Goal: Transaction & Acquisition: Obtain resource

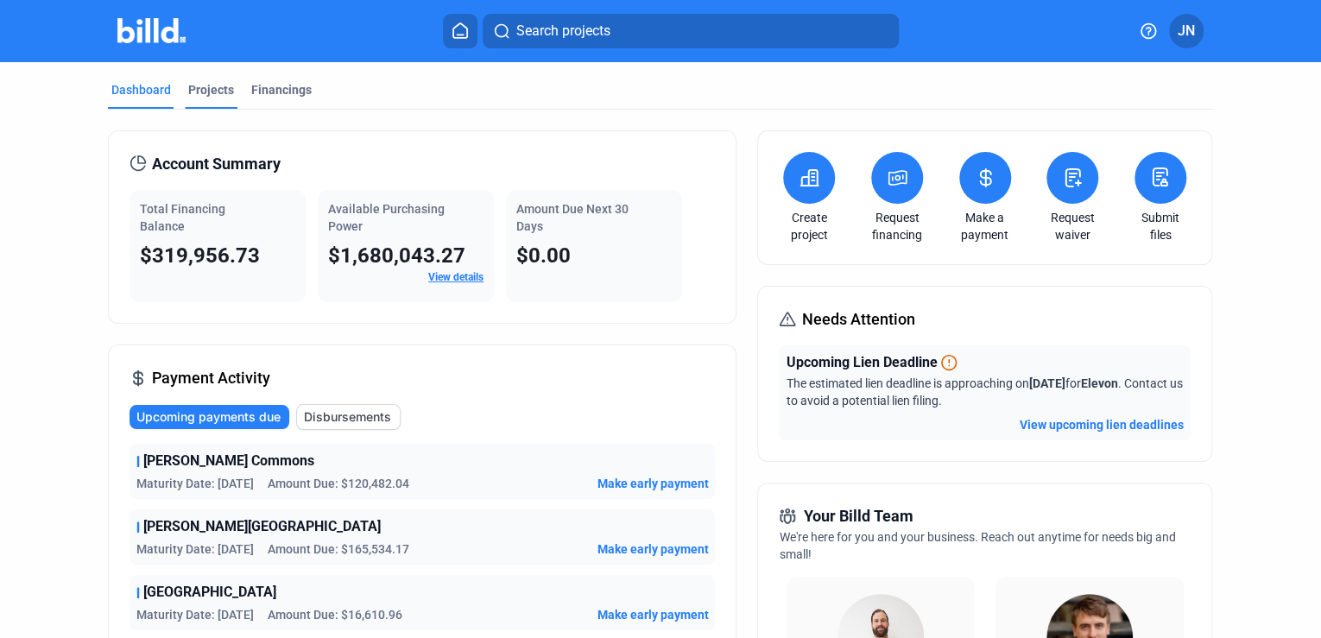
click at [189, 86] on div "Projects" at bounding box center [211, 89] width 46 height 17
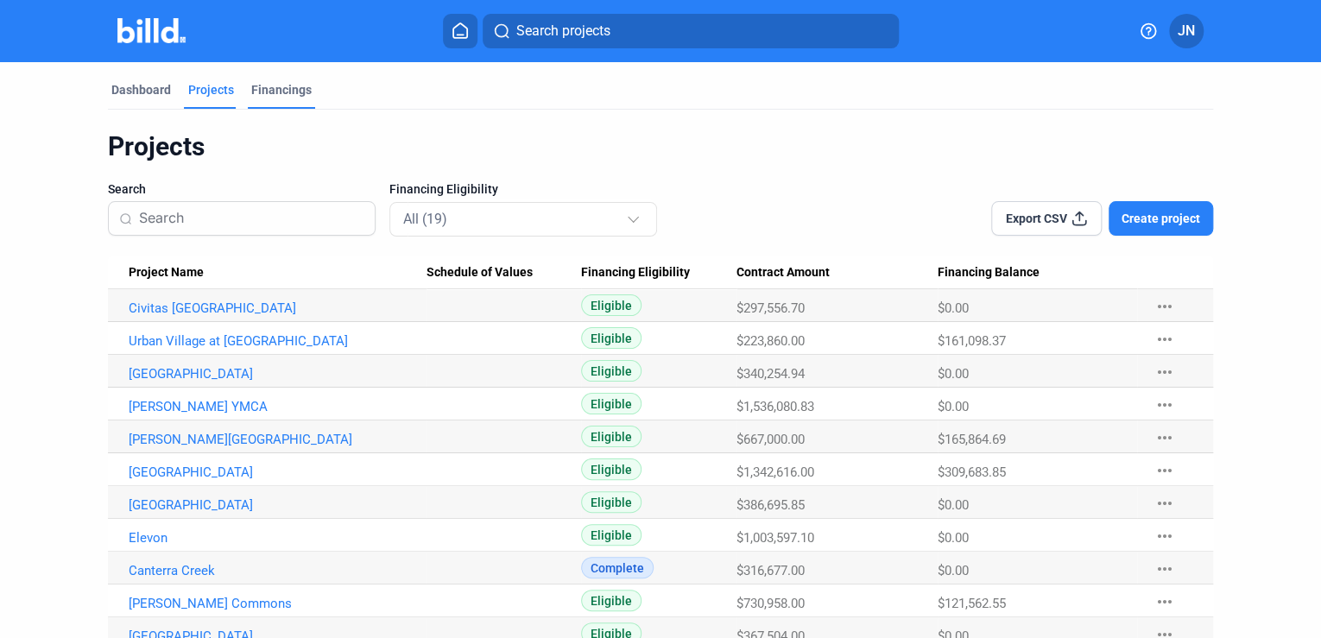
click at [273, 88] on div "Financings" at bounding box center [281, 89] width 60 height 17
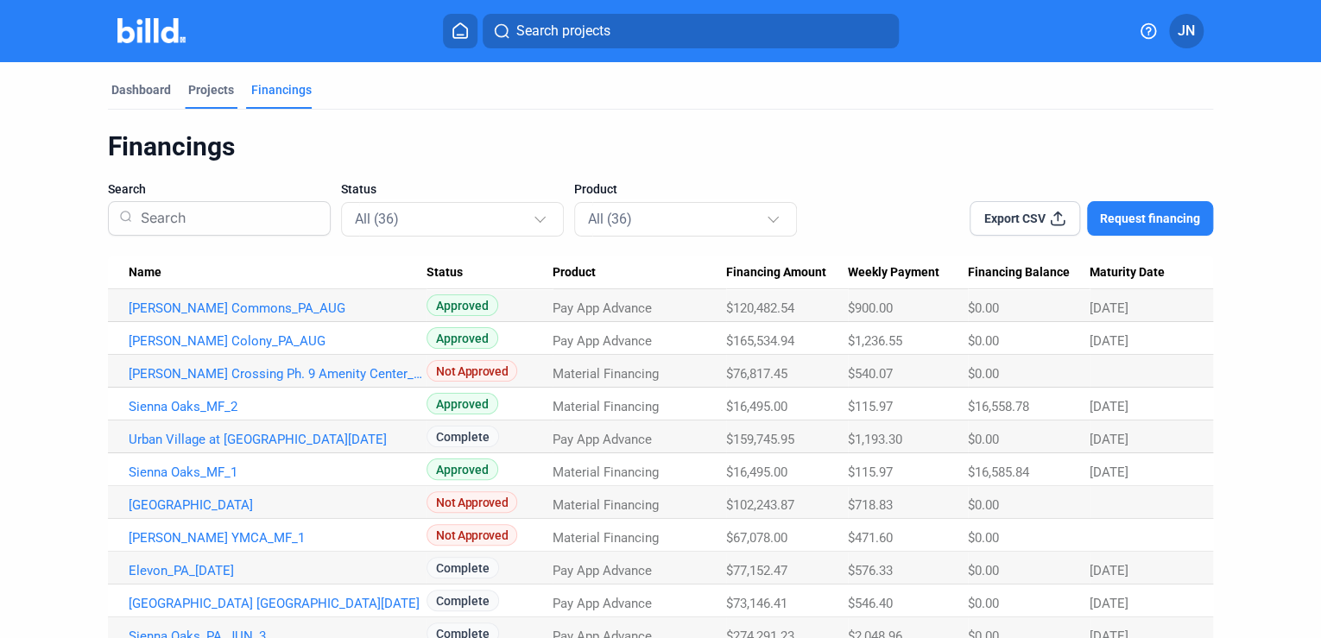
click at [209, 90] on div "Projects" at bounding box center [211, 89] width 46 height 17
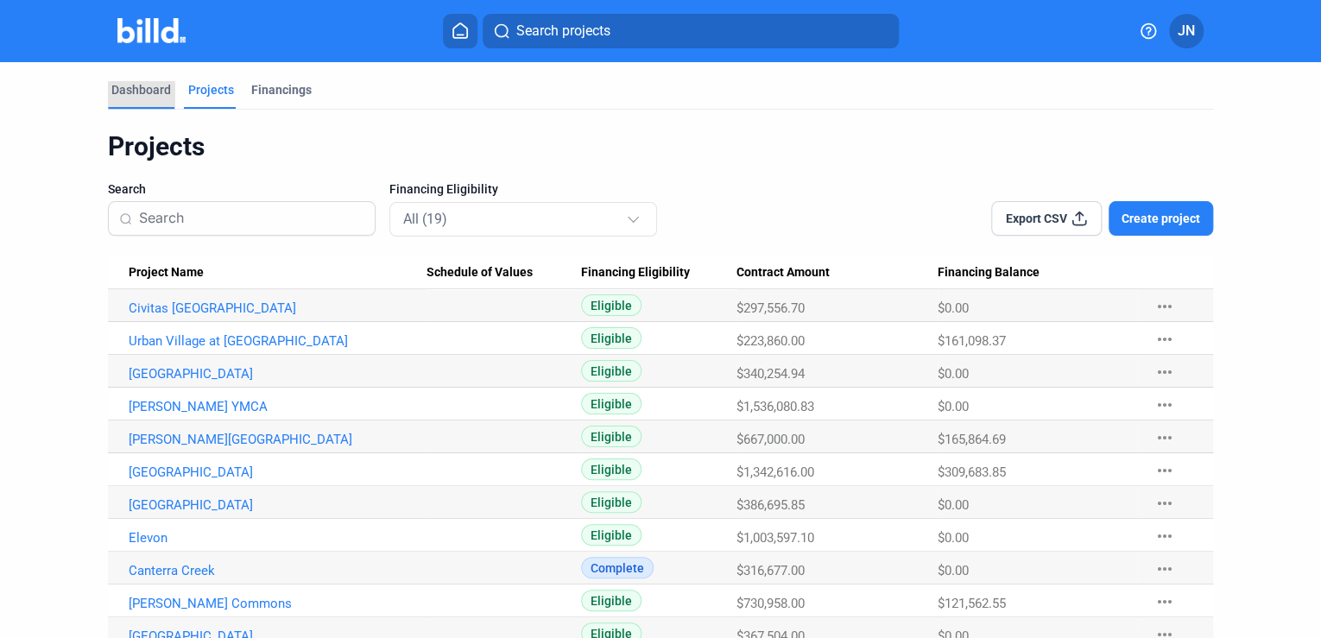
click at [139, 81] on div "Dashboard" at bounding box center [141, 89] width 60 height 17
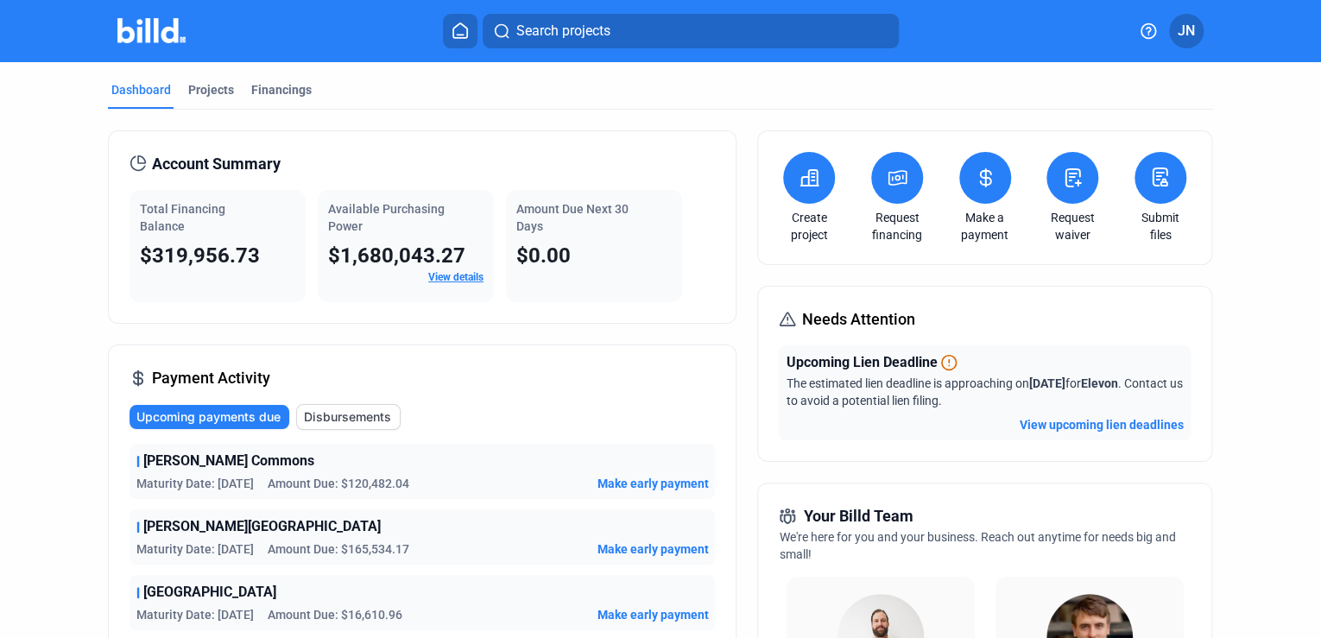
click at [903, 190] on button at bounding box center [897, 178] width 52 height 52
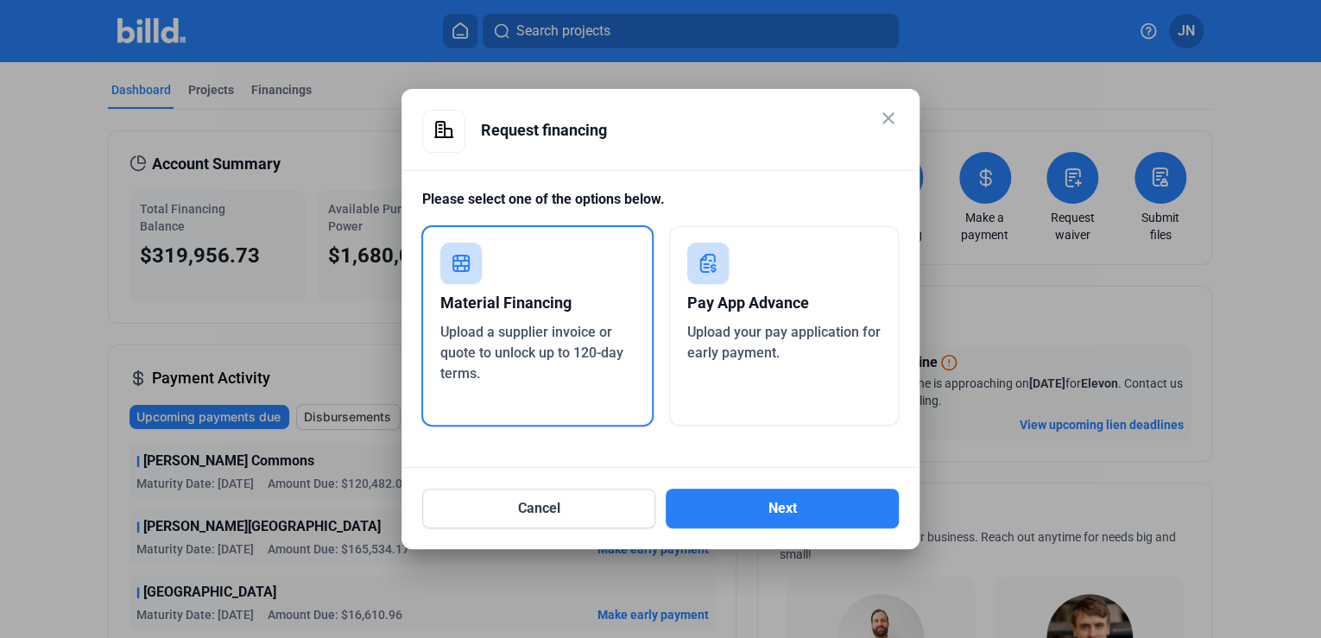
drag, startPoint x: 753, startPoint y: 331, endPoint x: 743, endPoint y: 356, distance: 27.1
click at [755, 333] on span "Upload your pay application for early payment." at bounding box center [783, 342] width 193 height 37
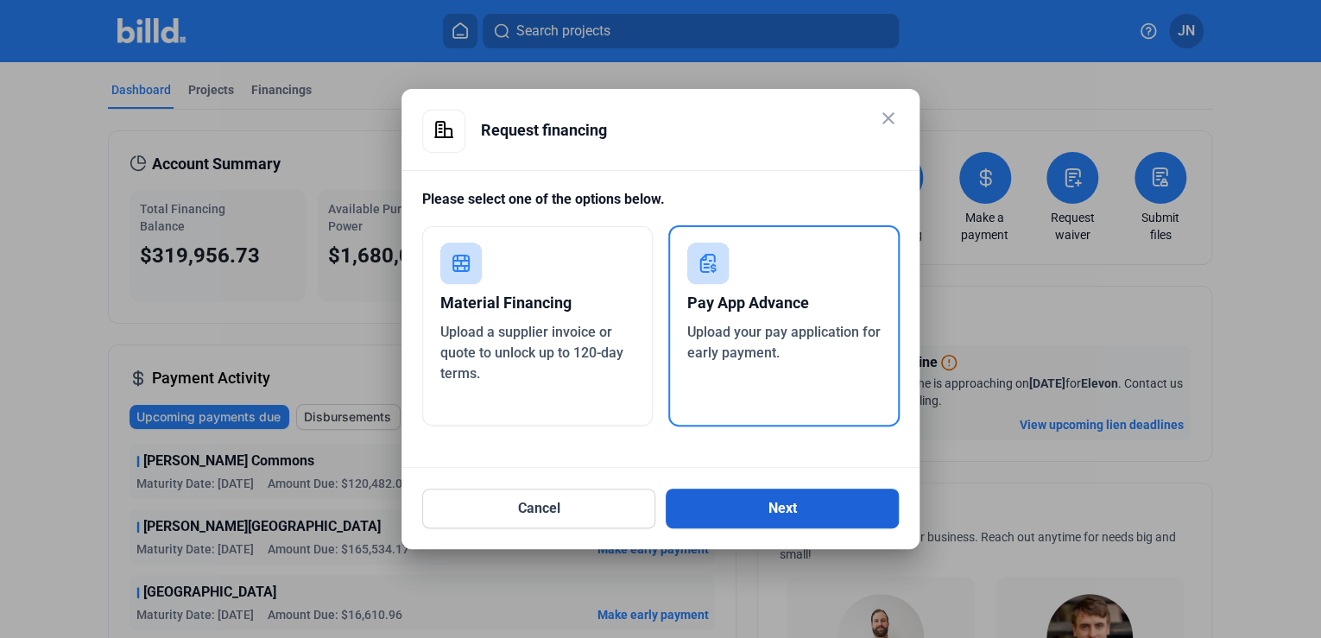
click at [763, 514] on button "Next" at bounding box center [782, 509] width 233 height 40
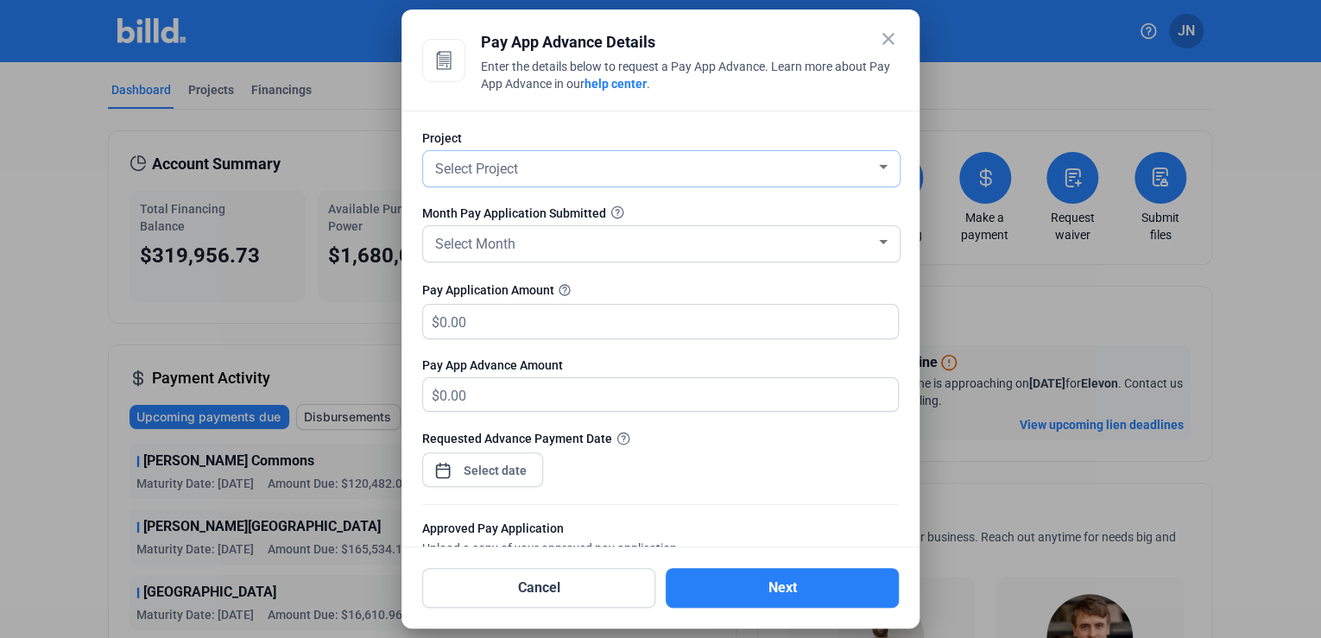
click at [808, 169] on div "Select Project" at bounding box center [654, 167] width 444 height 24
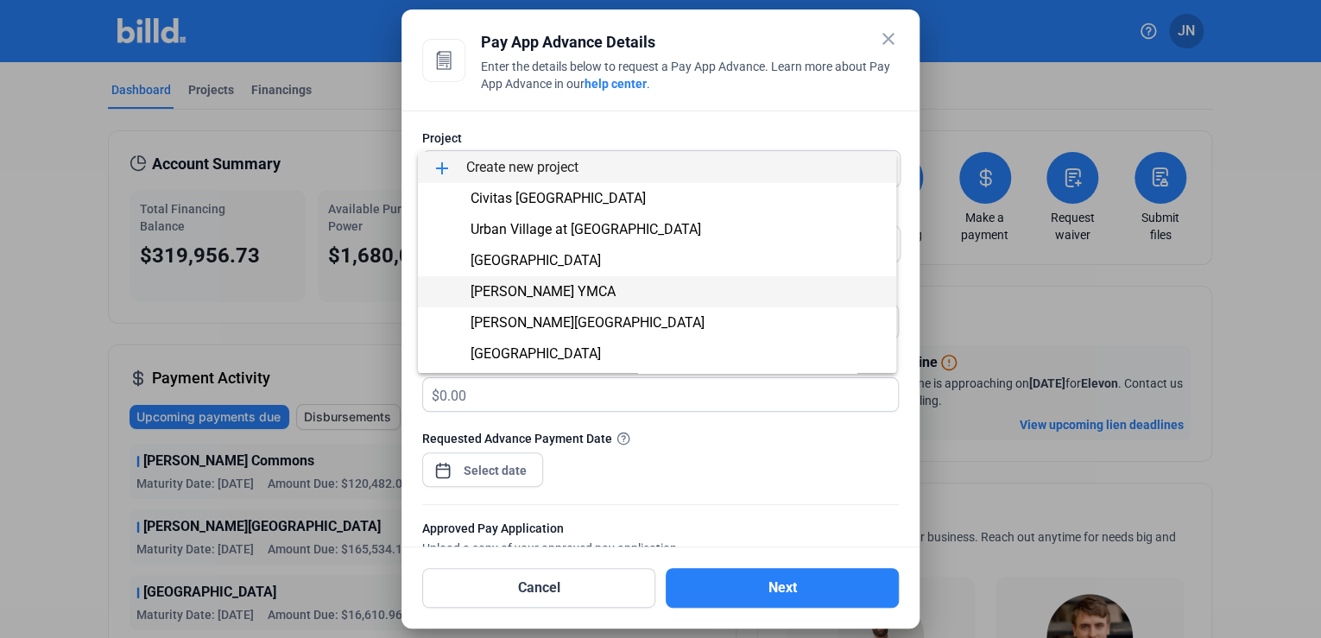
click at [725, 287] on span "[PERSON_NAME] YMCA" at bounding box center [657, 291] width 451 height 31
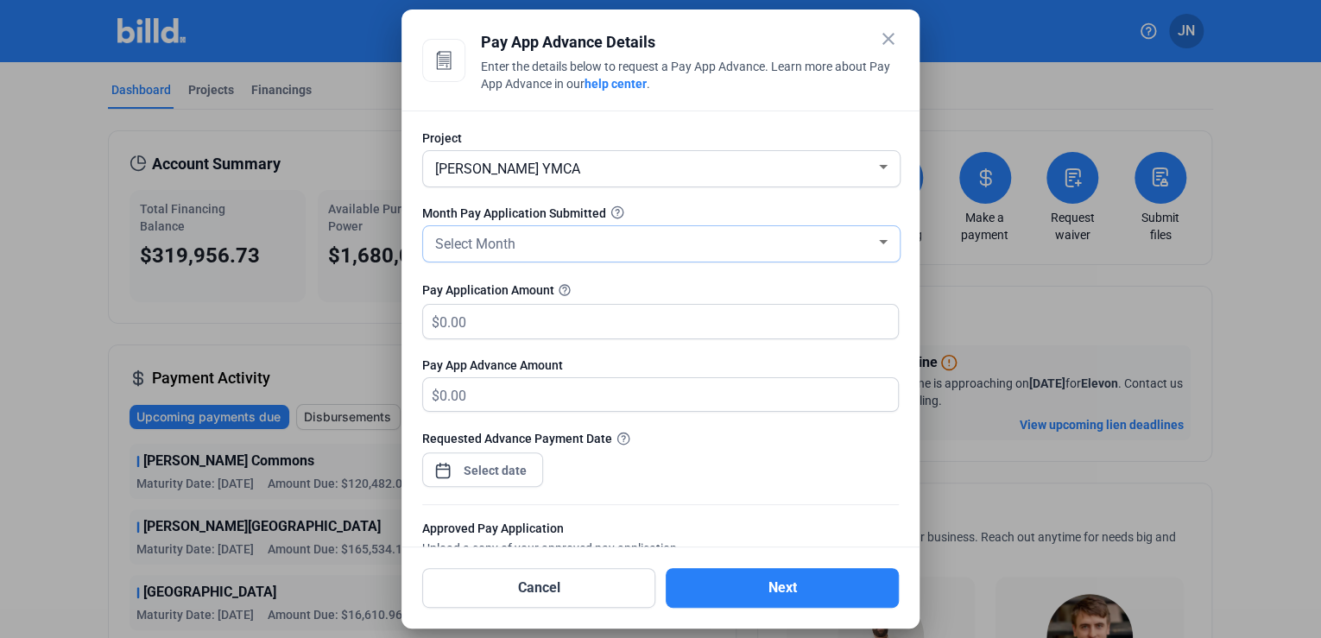
click at [621, 244] on div "Select Month" at bounding box center [654, 243] width 444 height 24
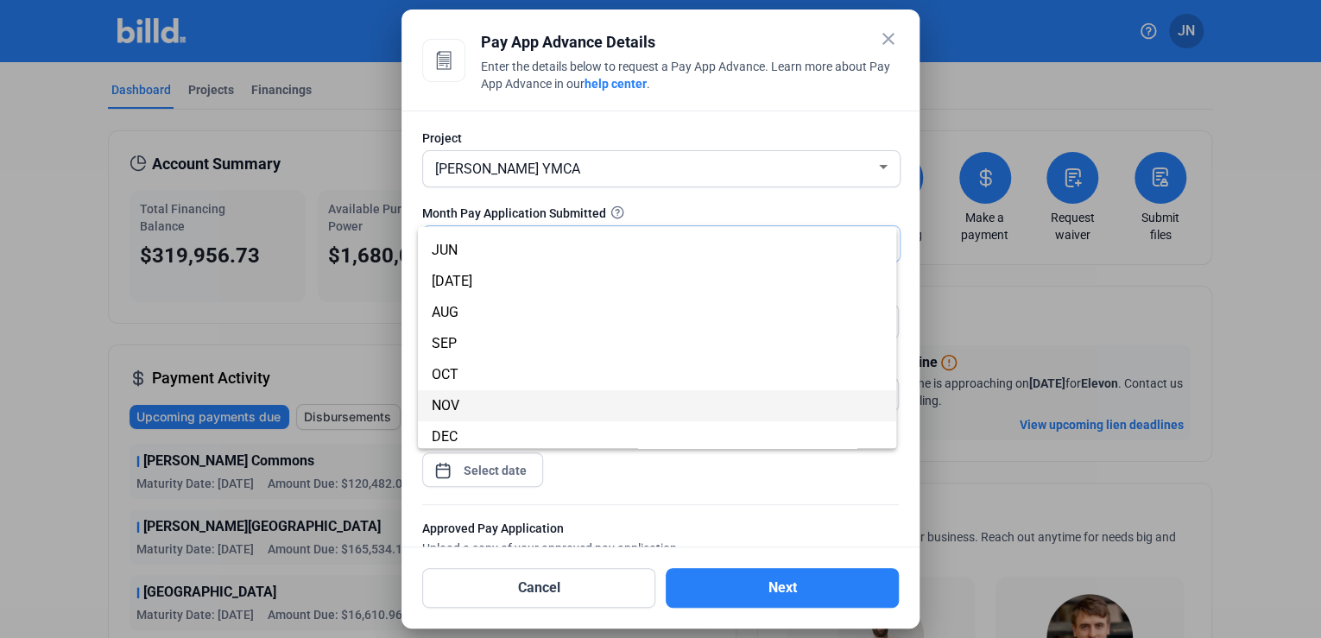
scroll to position [152, 0]
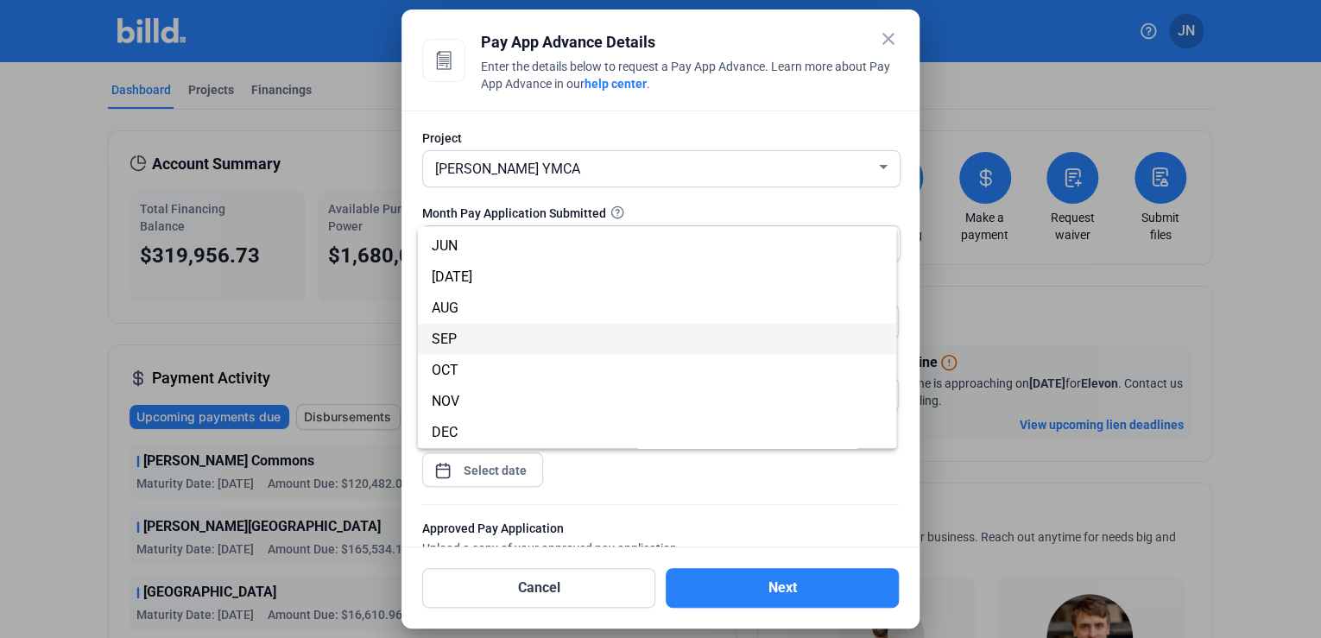
click at [618, 345] on span "SEP" at bounding box center [657, 339] width 451 height 31
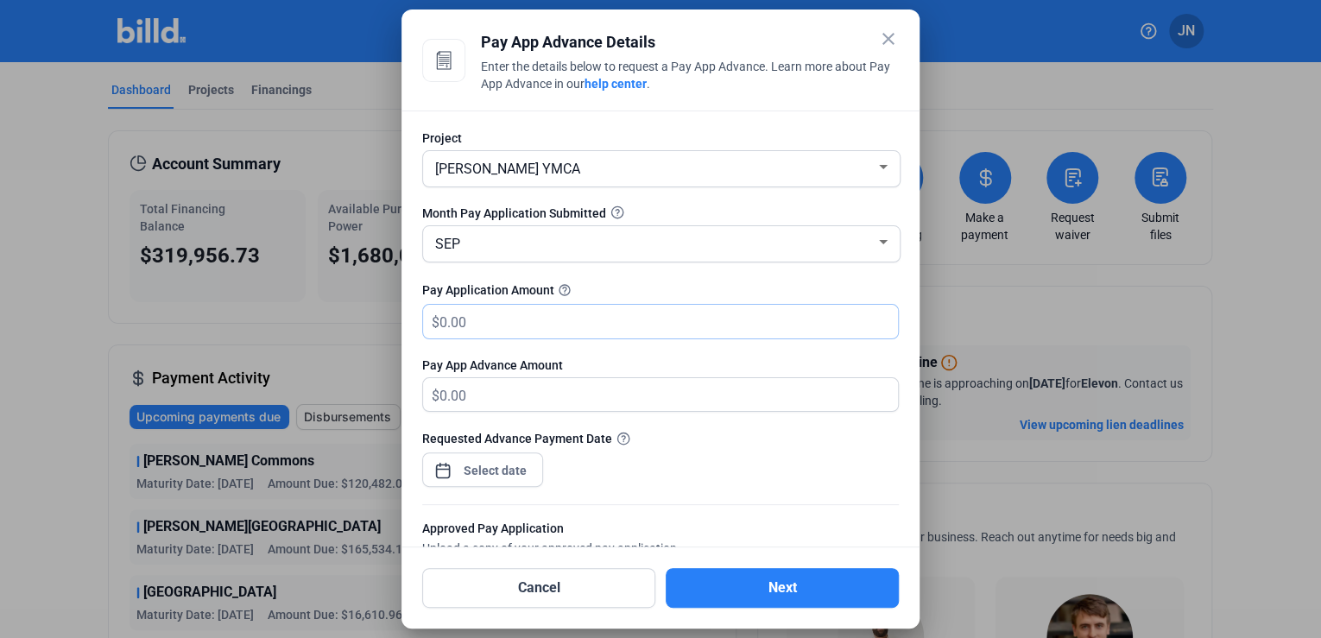
click at [572, 314] on input "text" at bounding box center [659, 322] width 439 height 34
type input "132,737.91"
click at [698, 453] on div "Requested Advance Payment Date" at bounding box center [660, 466] width 477 height 75
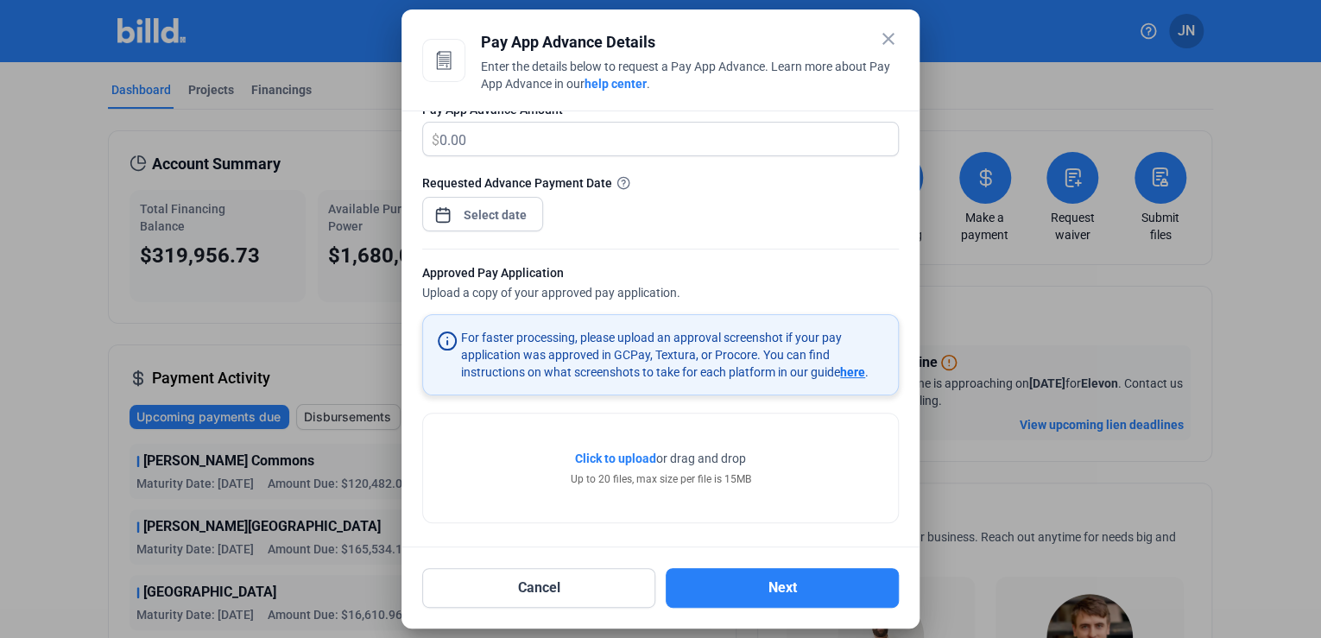
scroll to position [258, 0]
click at [442, 200] on span "Open calendar" at bounding box center [442, 203] width 41 height 41
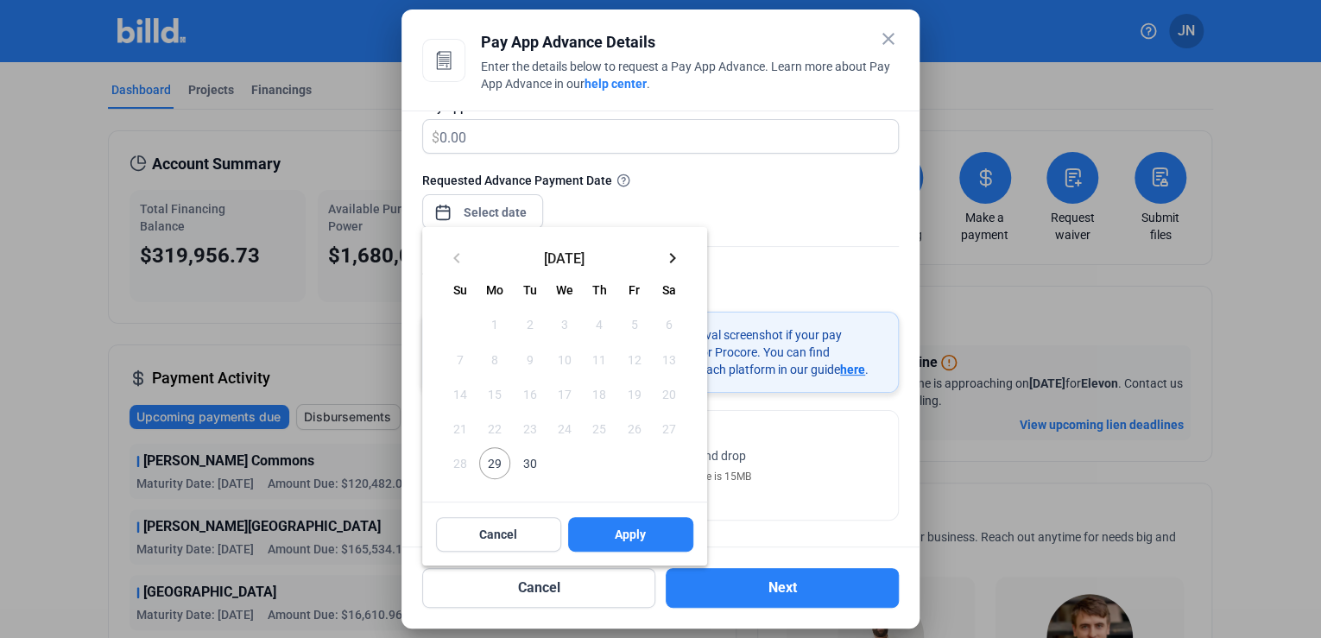
click at [493, 463] on span "29" at bounding box center [494, 462] width 31 height 31
drag, startPoint x: 629, startPoint y: 528, endPoint x: 656, endPoint y: 518, distance: 29.2
click at [630, 527] on span "Apply" at bounding box center [630, 534] width 31 height 17
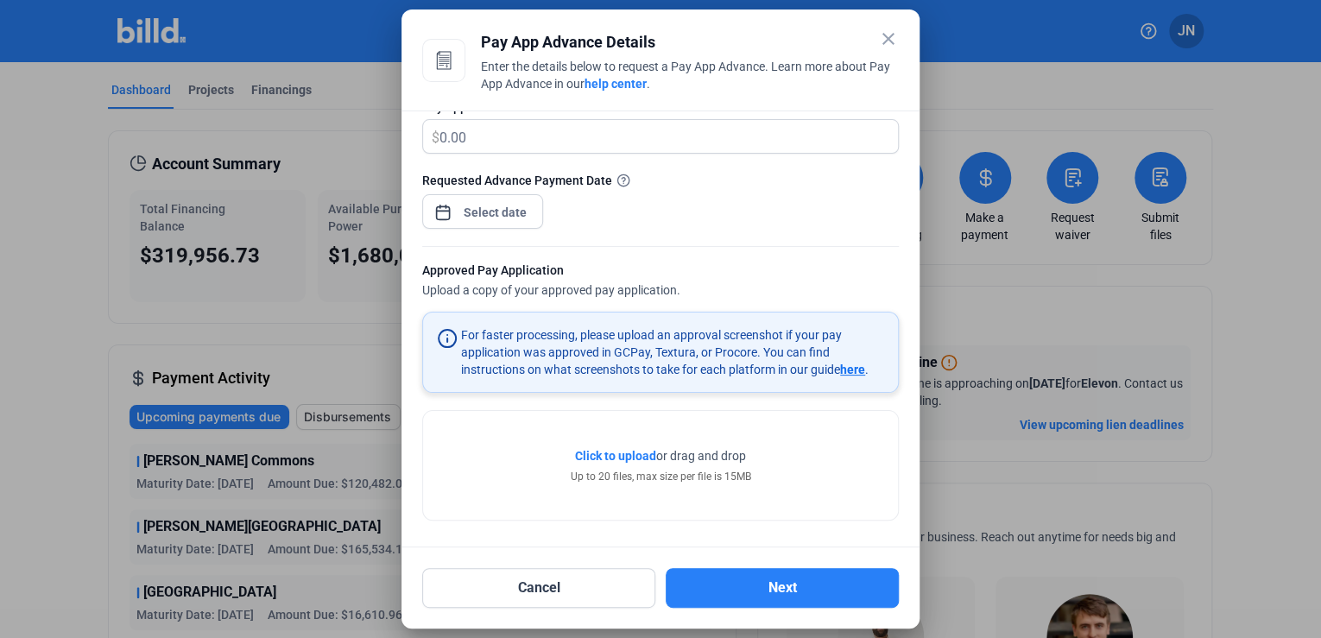
click at [625, 455] on span "Click to upload" at bounding box center [615, 456] width 81 height 14
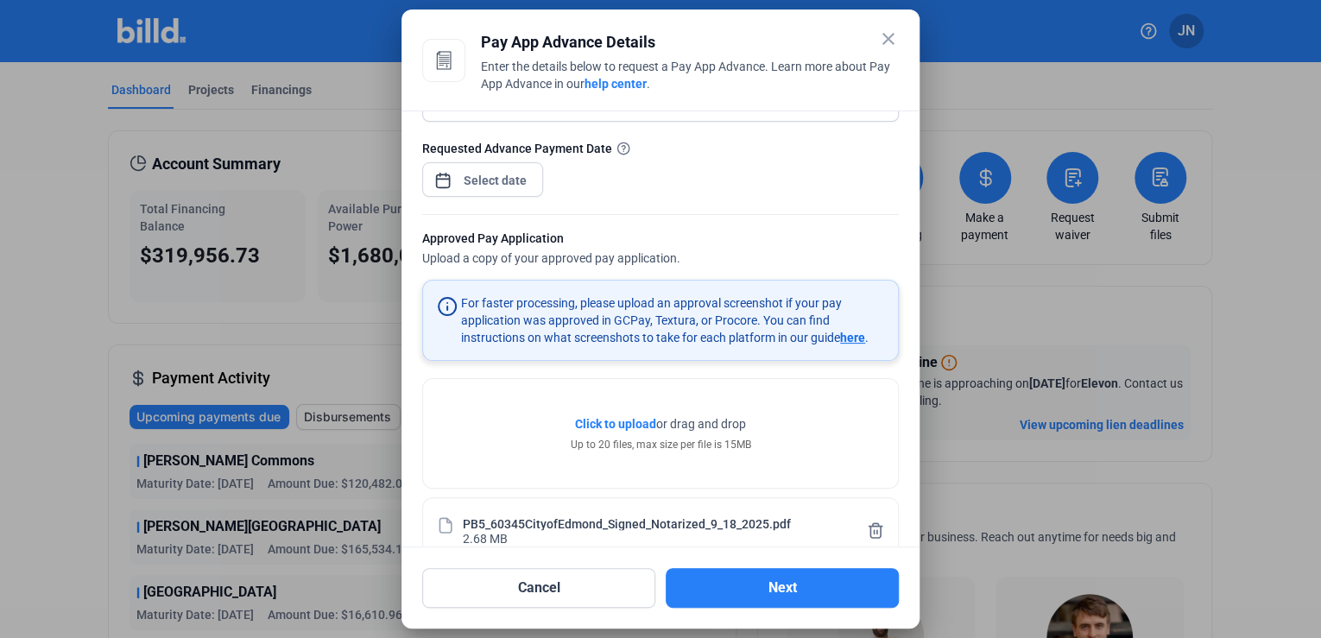
scroll to position [321, 0]
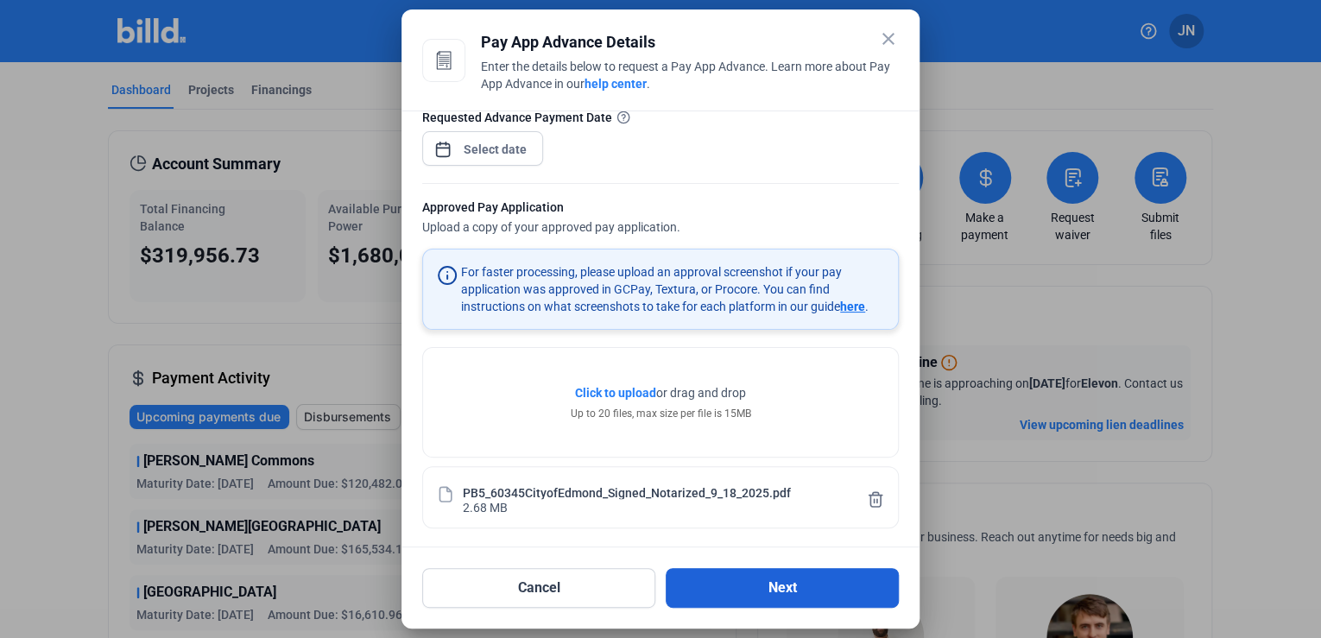
click at [751, 584] on button "Next" at bounding box center [782, 588] width 233 height 40
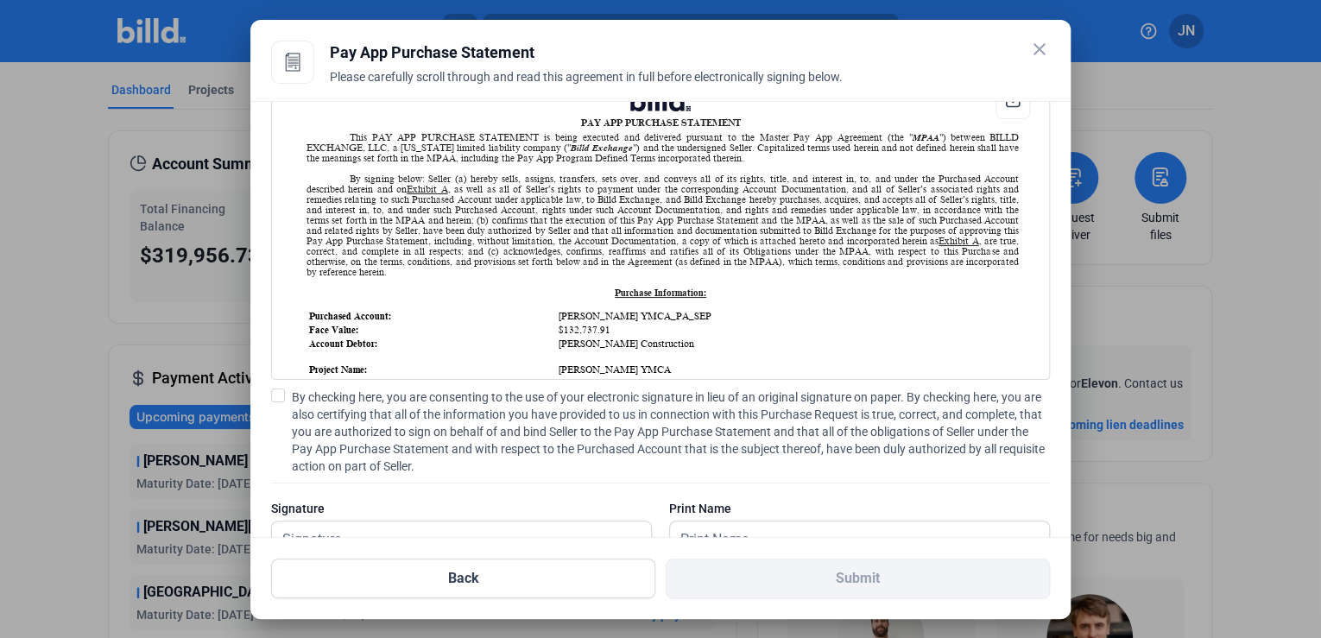
scroll to position [106, 0]
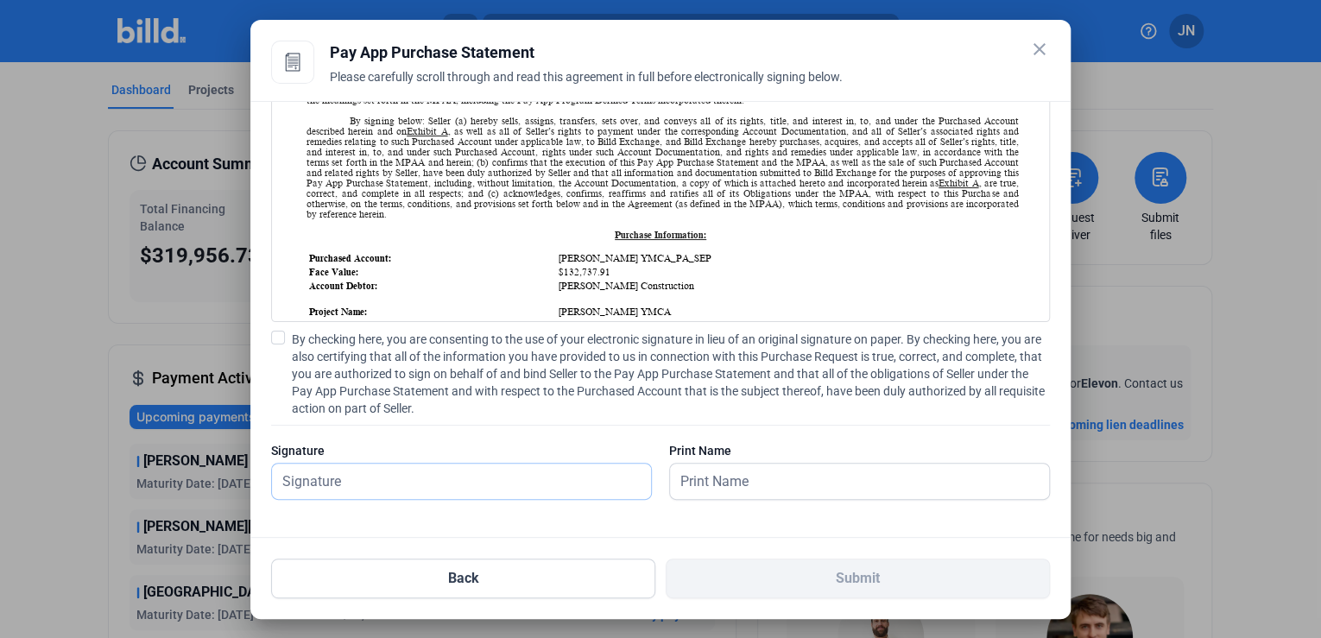
click at [373, 487] on input "text" at bounding box center [452, 481] width 360 height 35
type input "[PERSON_NAME]"
click at [270, 333] on div "PAY APP PURCHASE STATEMENT This PAY APP PURCHASE STATEMENT is being executed an…" at bounding box center [660, 319] width 820 height 437
drag, startPoint x: 280, startPoint y: 333, endPoint x: 343, endPoint y: 373, distance: 74.5
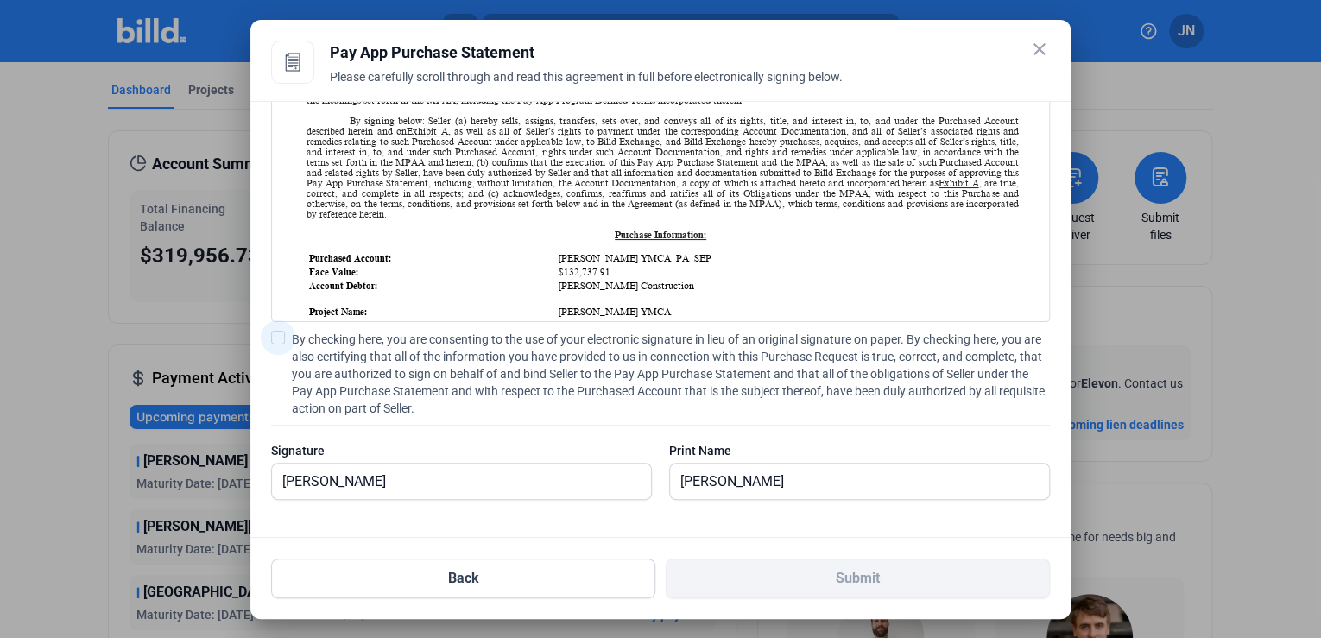
click at [279, 333] on span at bounding box center [278, 338] width 14 height 14
click at [0, 0] on input "By checking here, you are consenting to the use of your electronic signature in…" at bounding box center [0, 0] width 0 height 0
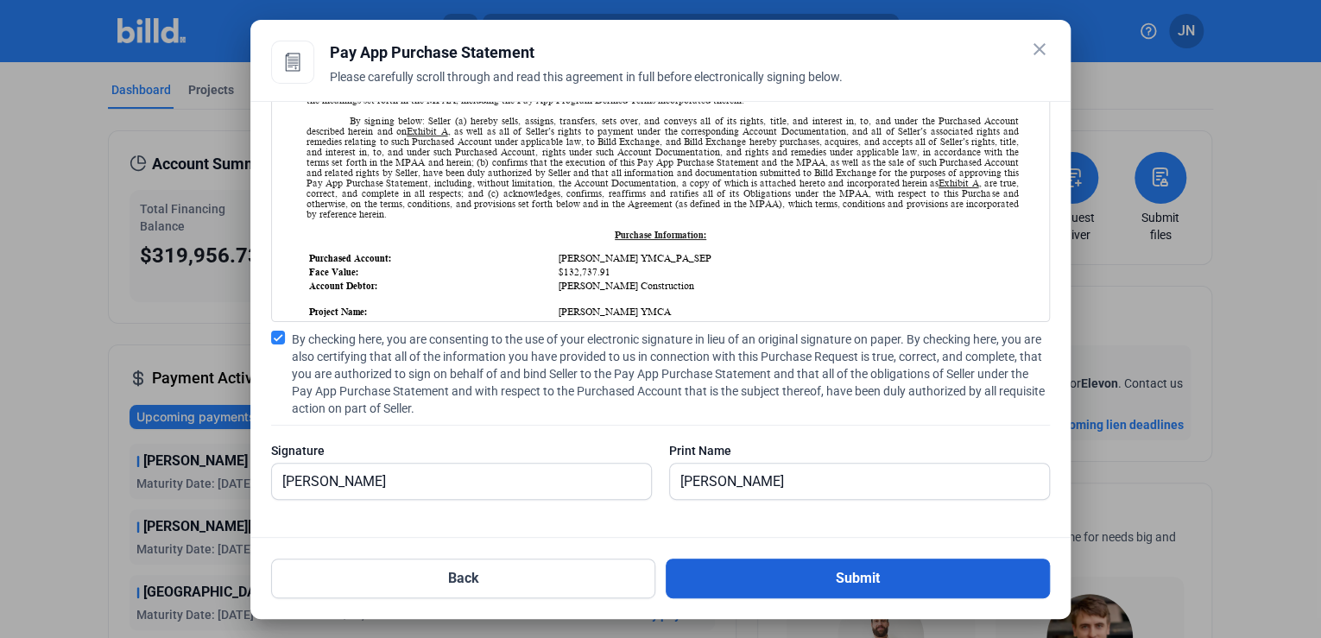
click at [821, 576] on button "Submit" at bounding box center [858, 579] width 384 height 40
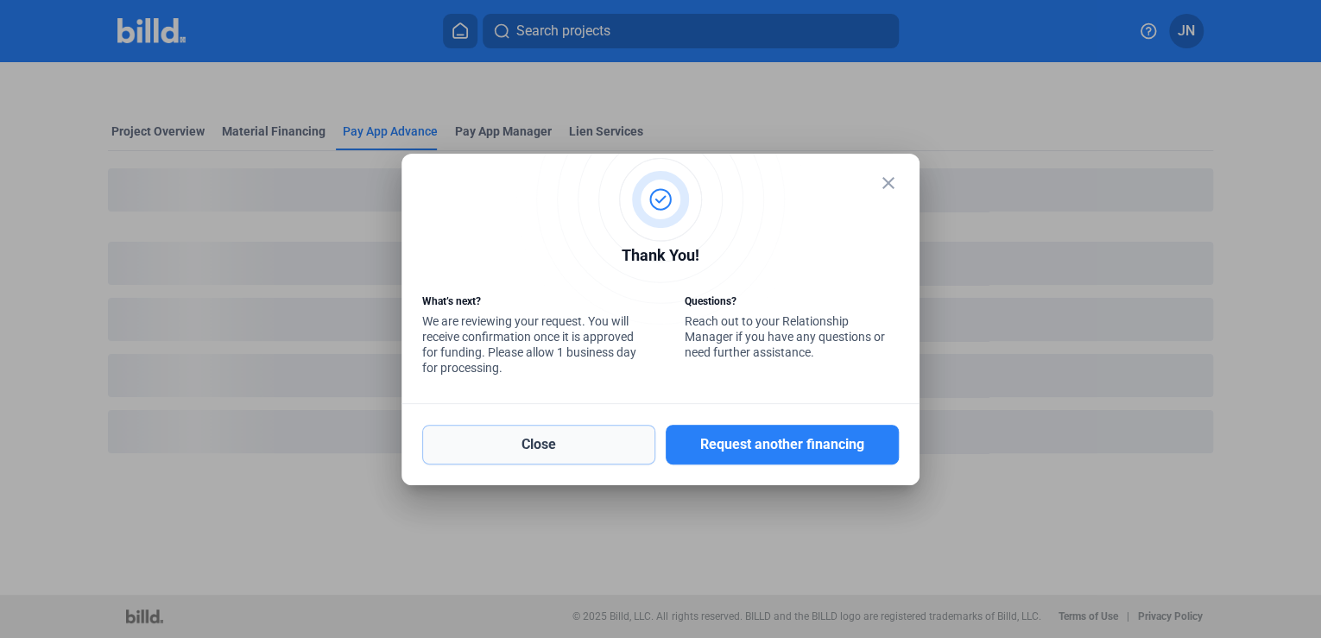
click at [542, 450] on button "Close" at bounding box center [538, 445] width 233 height 40
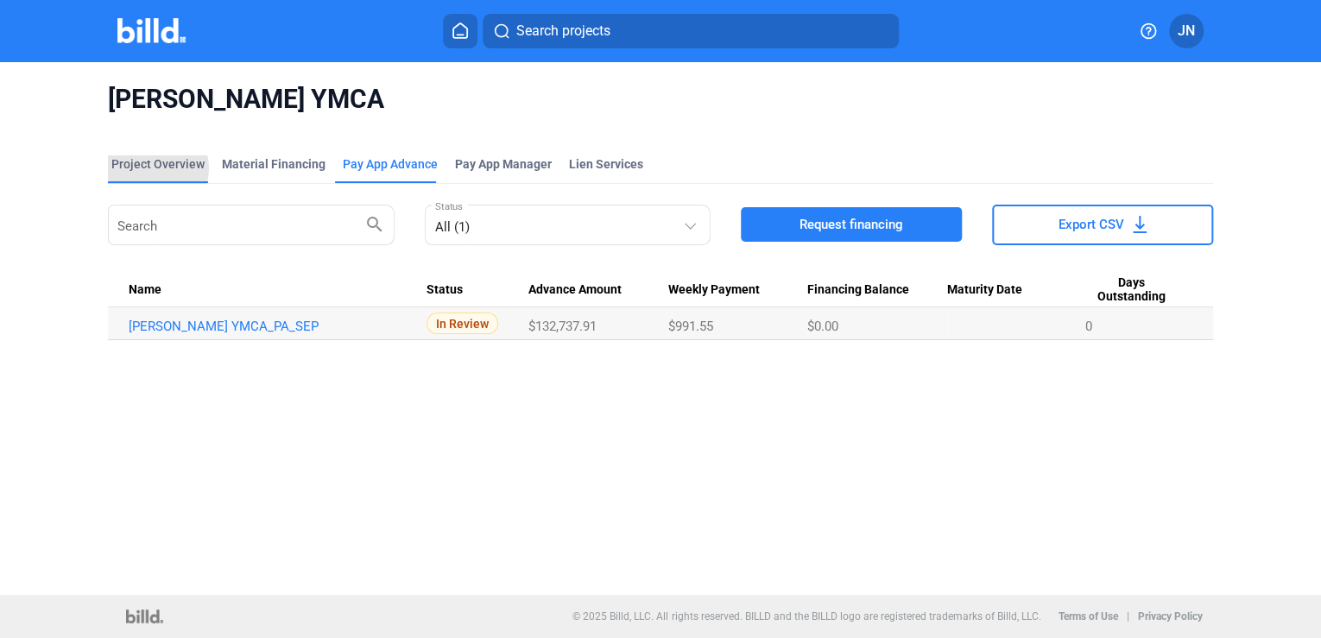
click at [155, 168] on div "Project Overview" at bounding box center [157, 163] width 93 height 17
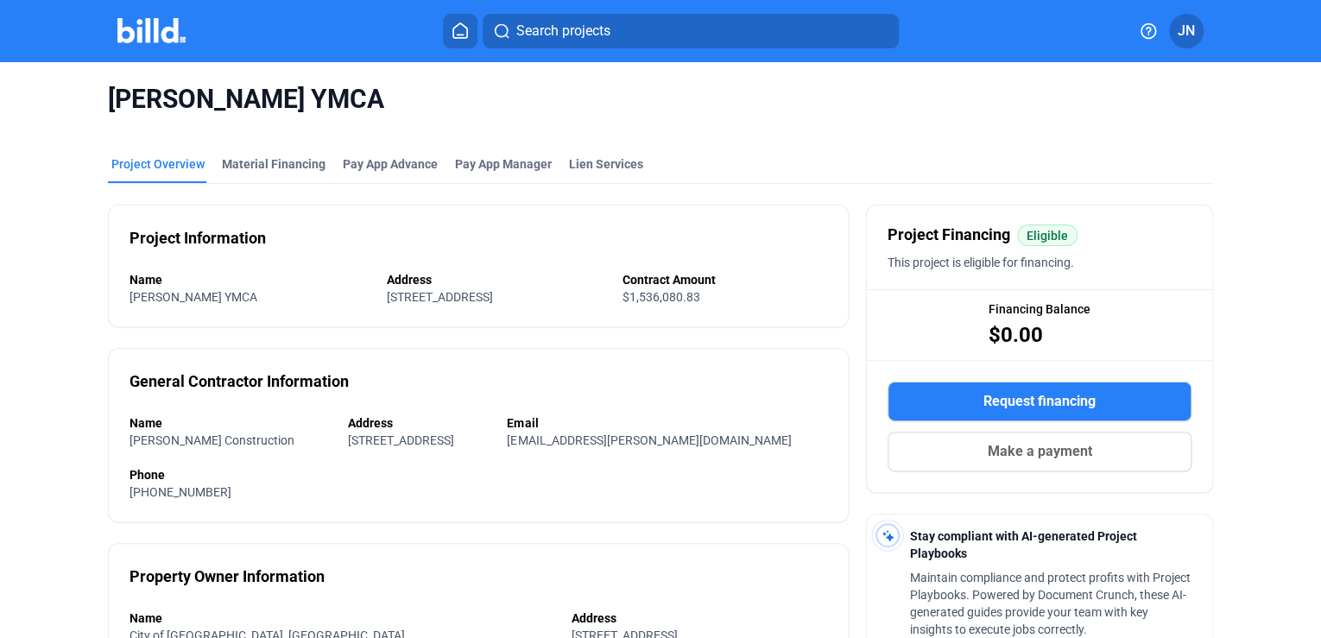
click at [446, 22] on button at bounding box center [460, 31] width 35 height 35
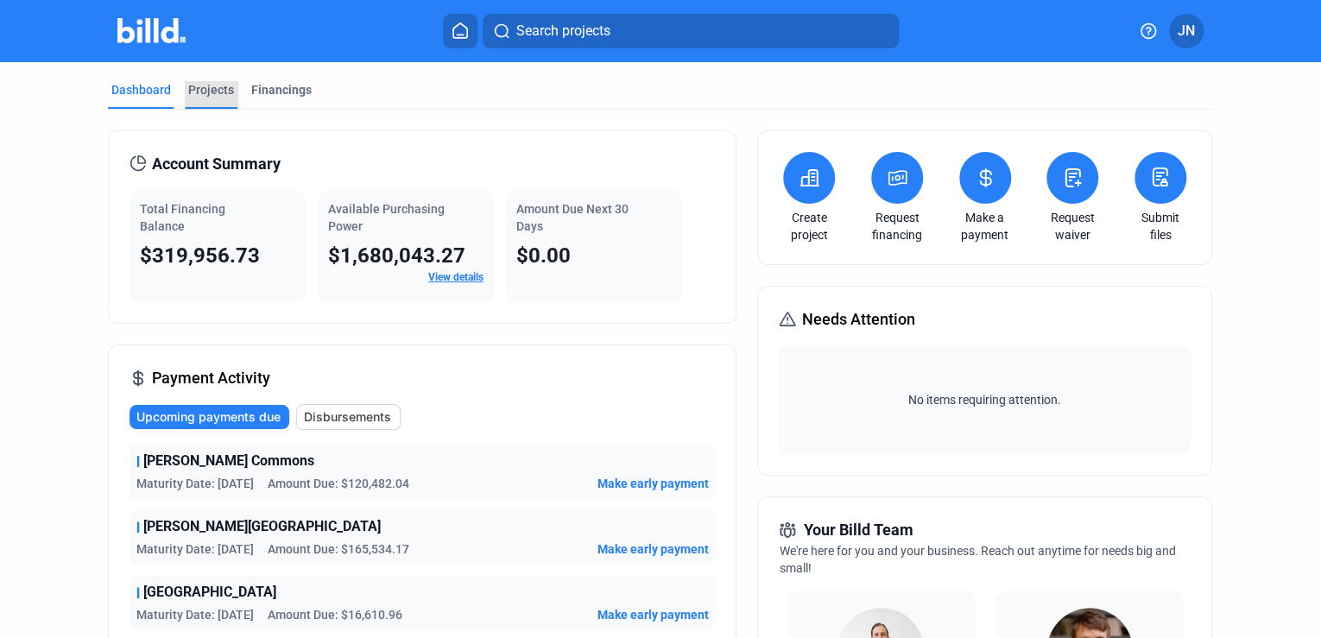
click at [199, 86] on div "Projects" at bounding box center [211, 89] width 46 height 17
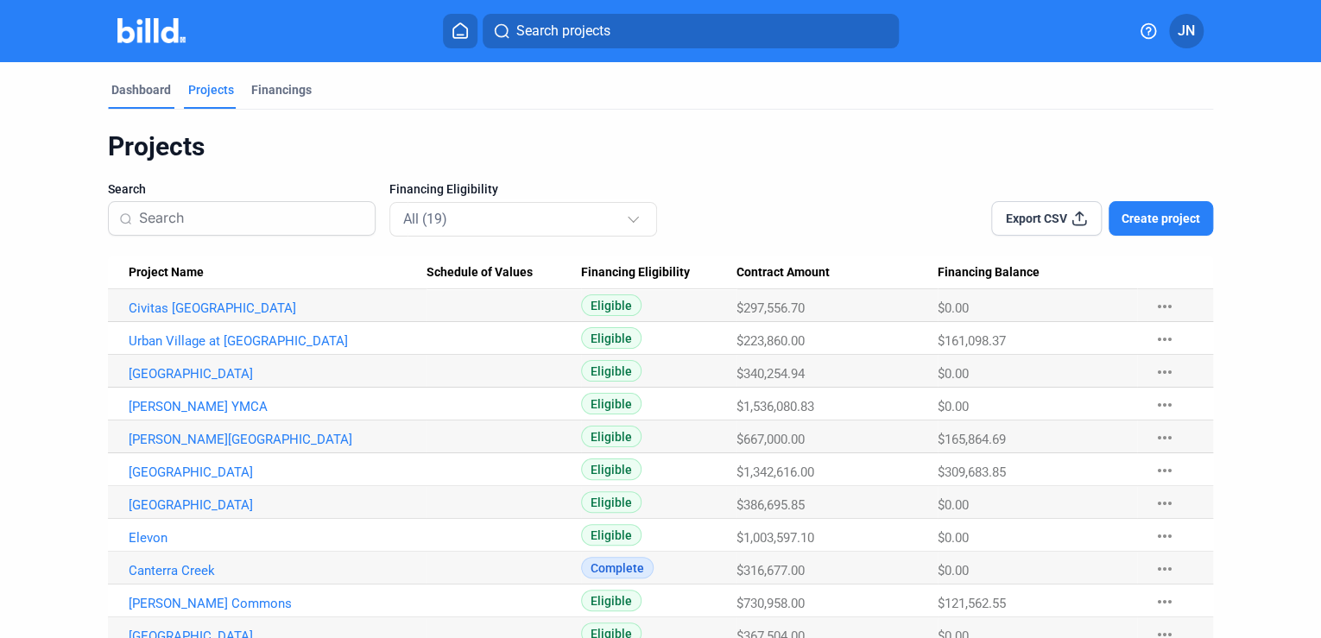
click at [130, 98] on div "Dashboard" at bounding box center [141, 95] width 67 height 28
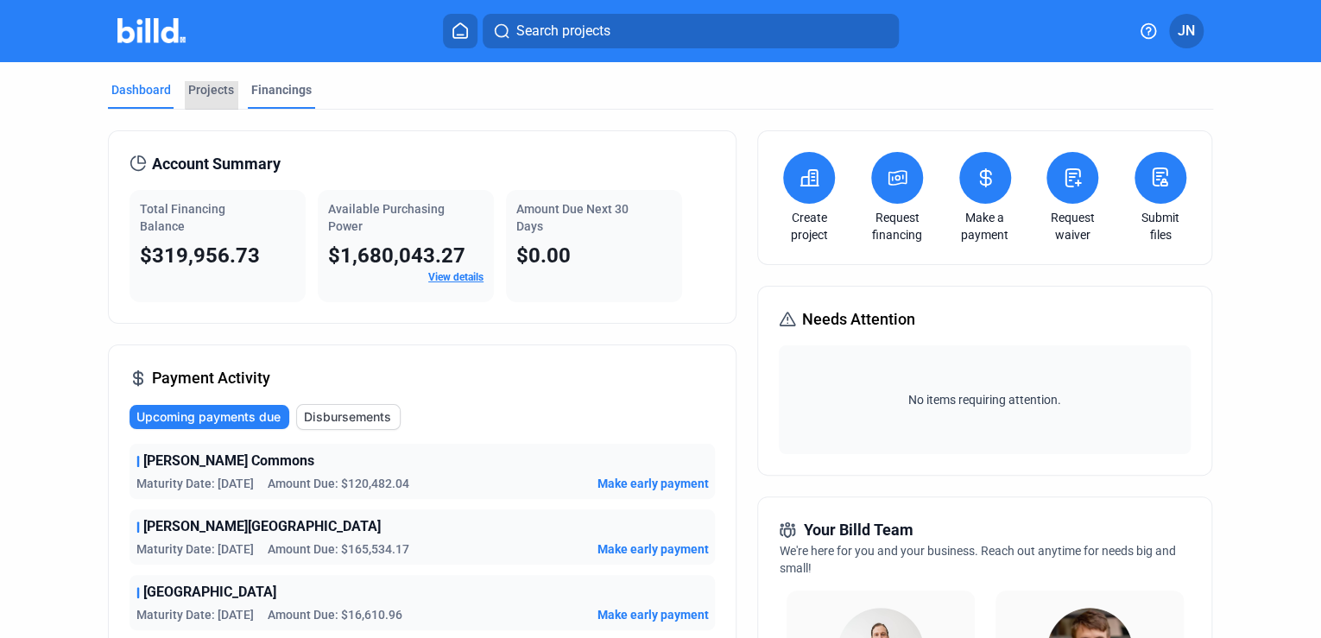
drag, startPoint x: 216, startPoint y: 92, endPoint x: 265, endPoint y: 91, distance: 49.3
click at [216, 92] on div "Projects" at bounding box center [211, 89] width 46 height 17
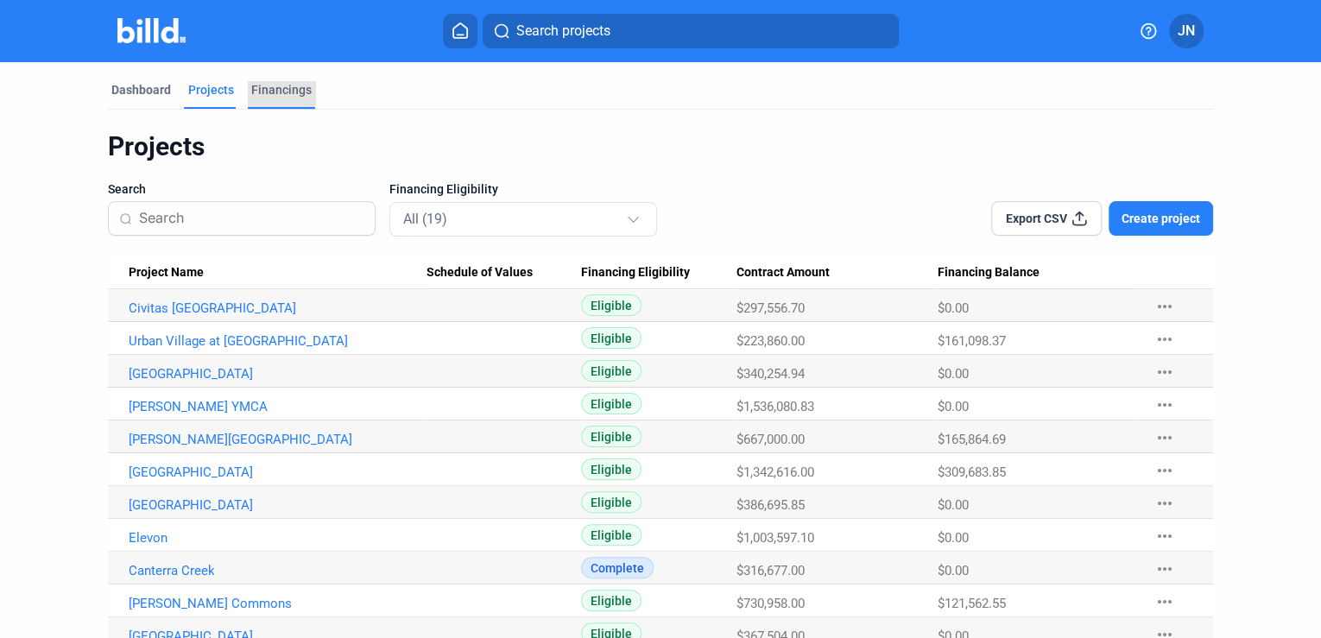
click at [267, 89] on div "Financings" at bounding box center [281, 89] width 60 height 17
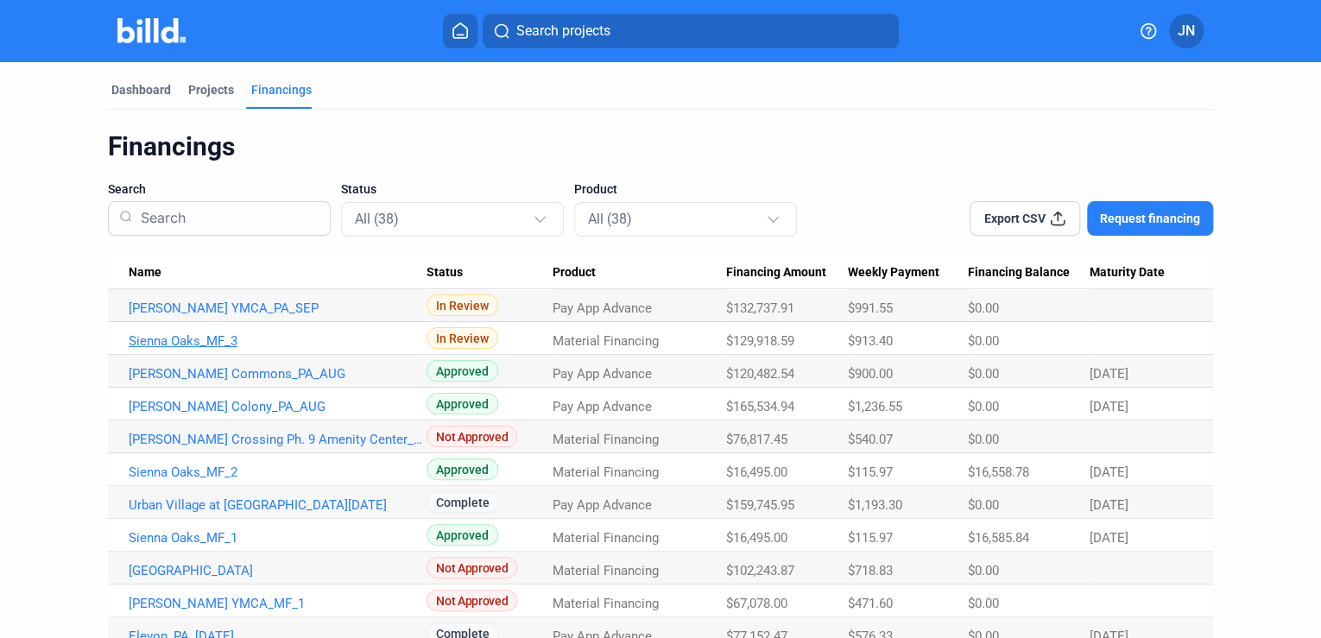
click at [218, 337] on link "Sienna Oaks_MF_3" at bounding box center [278, 341] width 298 height 16
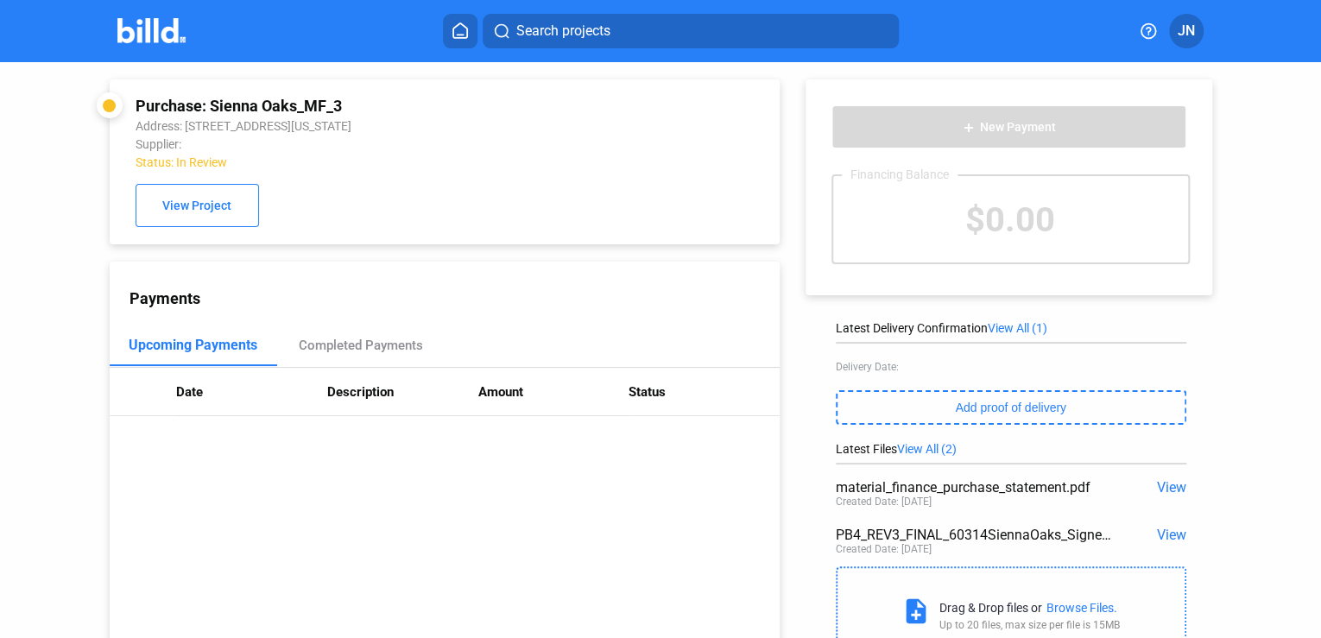
click at [463, 32] on icon at bounding box center [460, 30] width 17 height 16
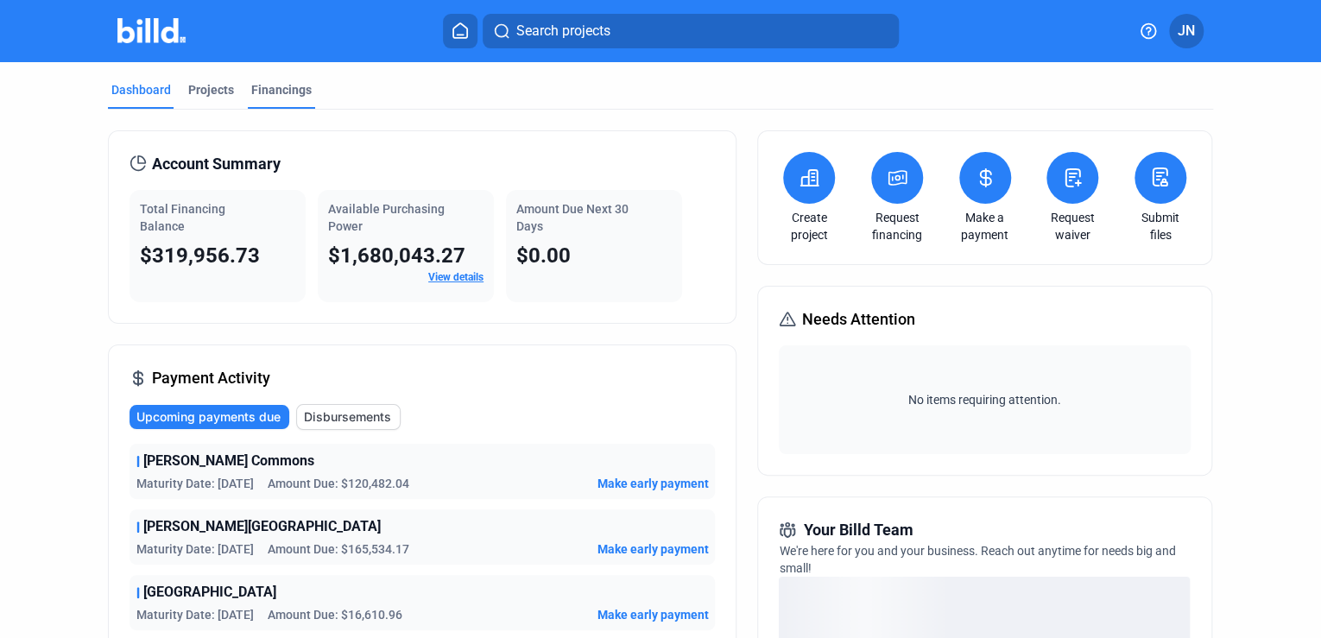
click at [287, 100] on div "Financings" at bounding box center [281, 95] width 67 height 28
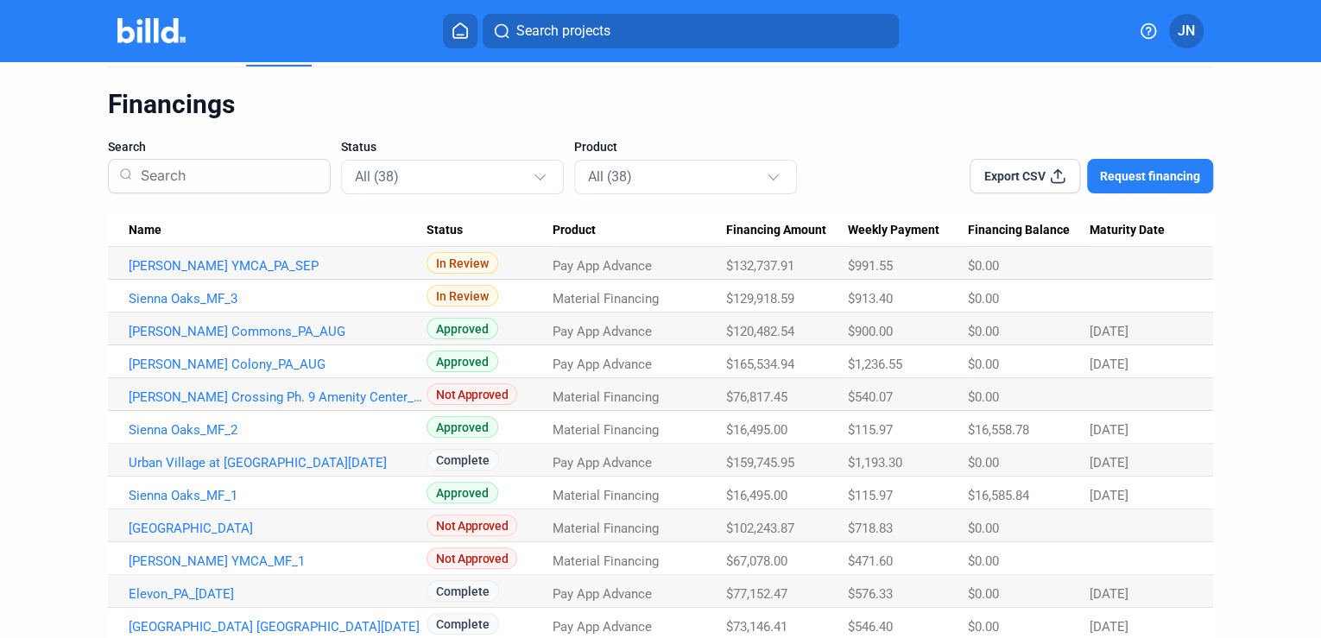
scroll to position [111, 0]
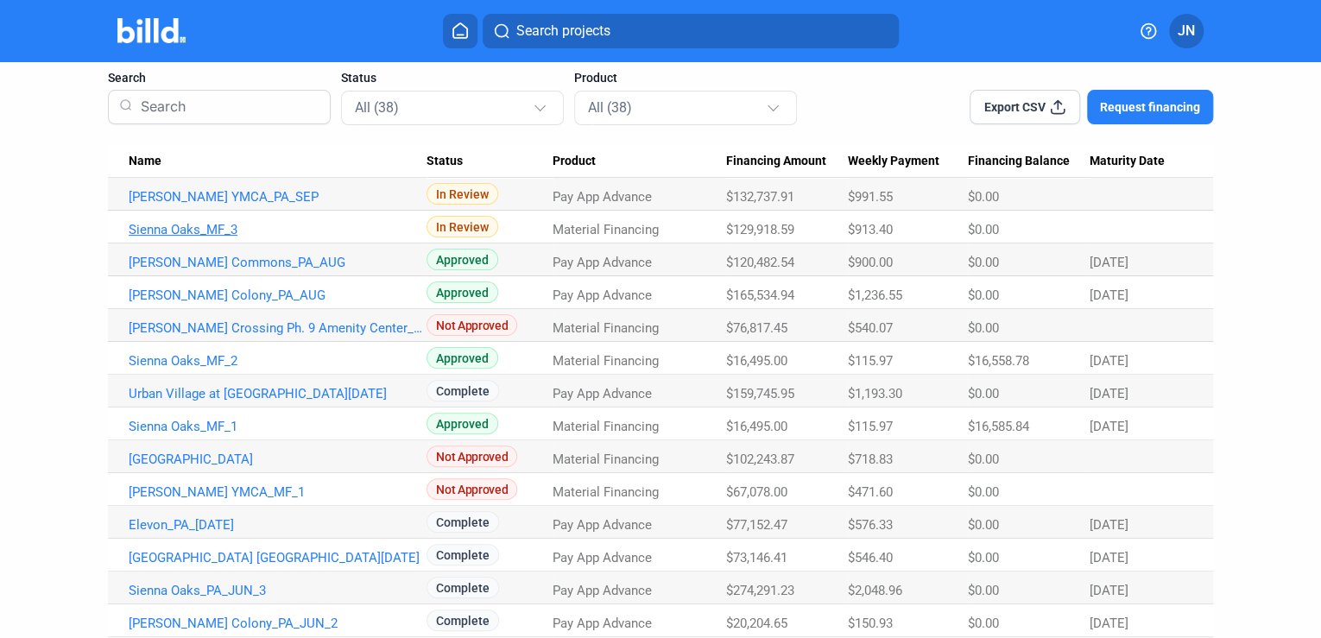
click at [209, 226] on link "Sienna Oaks_MF_3" at bounding box center [278, 230] width 298 height 16
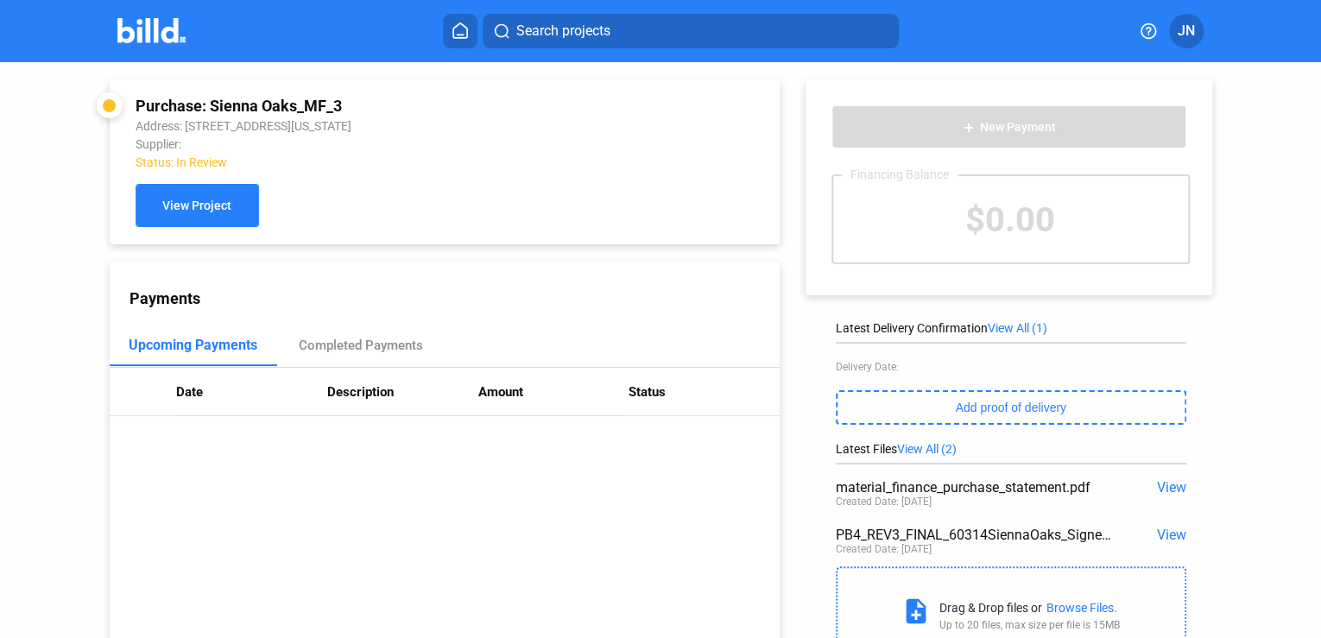
click at [192, 212] on span "View Project" at bounding box center [196, 207] width 69 height 14
click at [449, 24] on button at bounding box center [460, 31] width 35 height 35
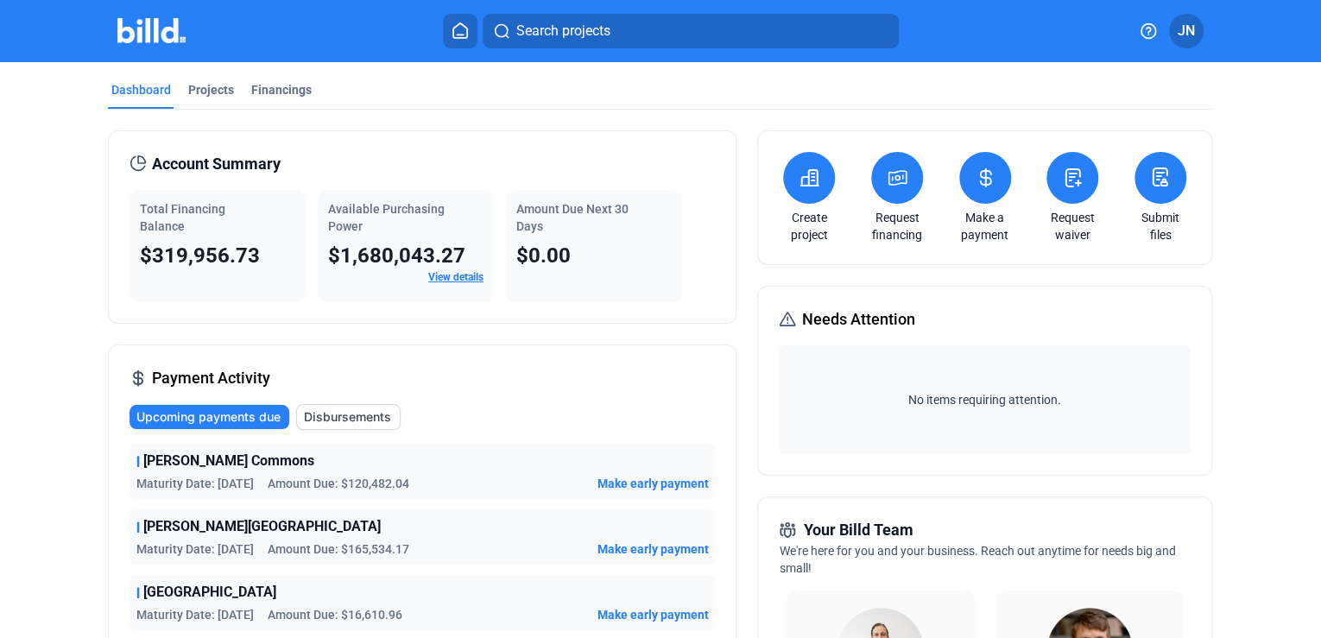
drag, startPoint x: 111, startPoint y: 335, endPoint x: 245, endPoint y: 370, distance: 138.3
click at [903, 173] on icon at bounding box center [898, 178] width 22 height 21
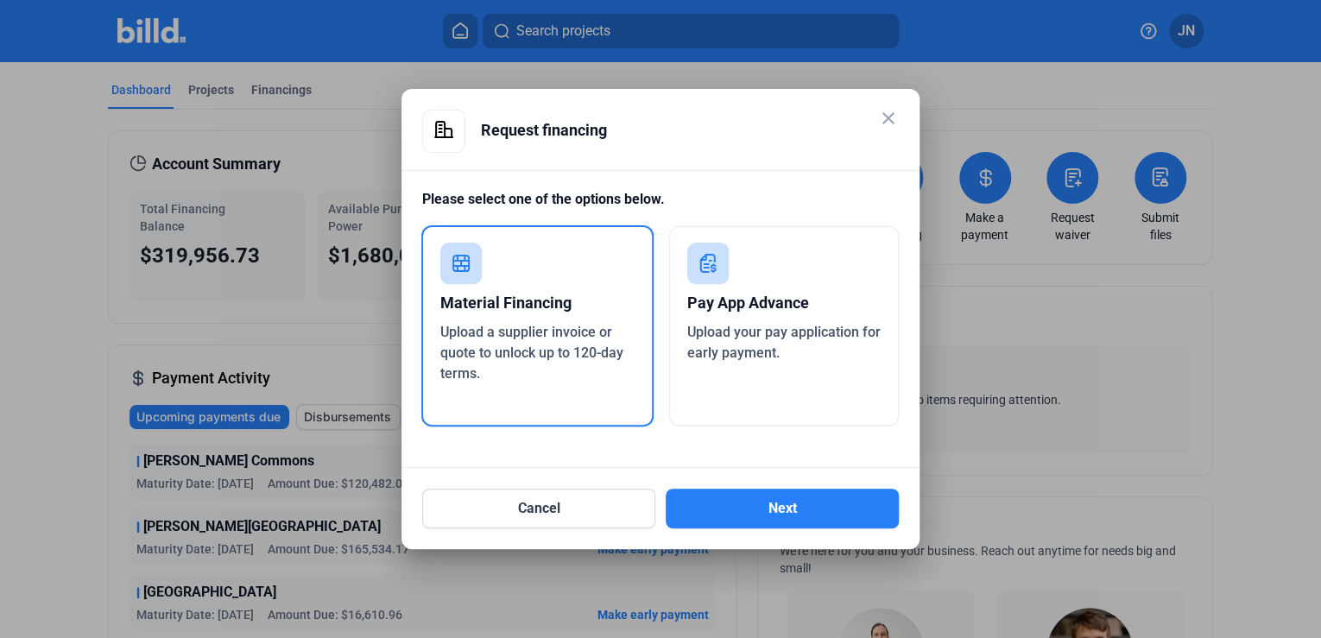
click at [731, 364] on div "Pay App Advance Upload your pay application for early payment." at bounding box center [784, 326] width 231 height 200
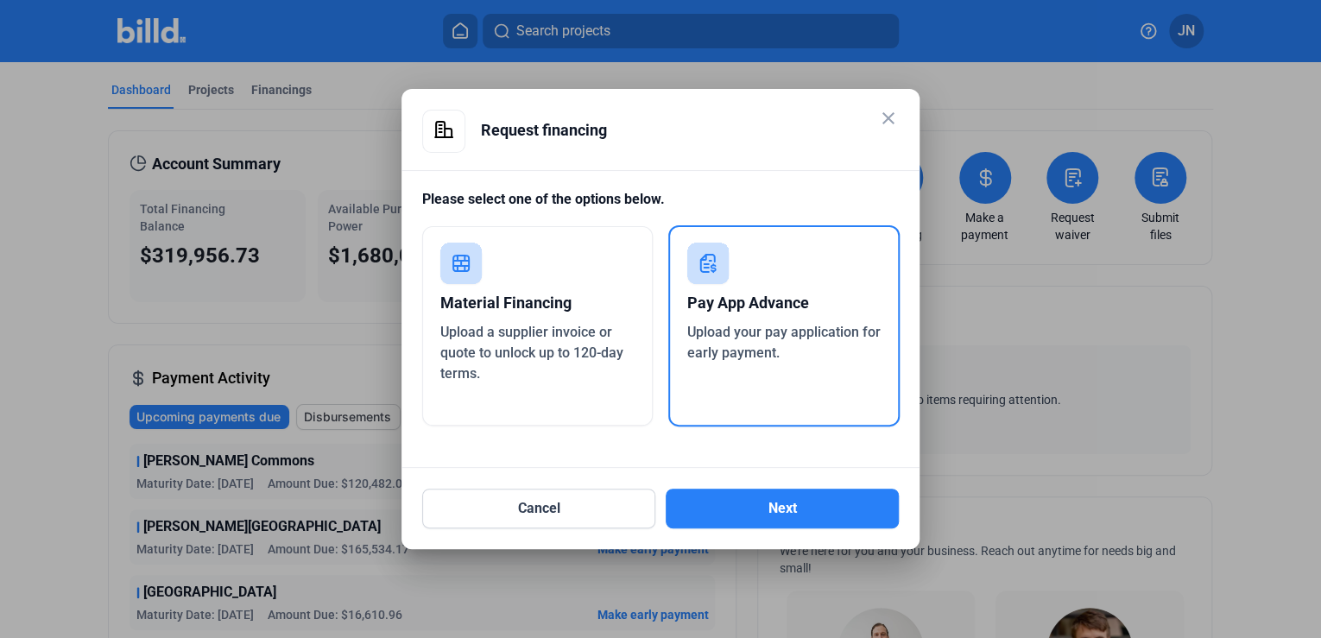
click at [754, 356] on span "Upload your pay application for early payment." at bounding box center [783, 342] width 193 height 37
click at [771, 507] on button "Next" at bounding box center [782, 509] width 233 height 40
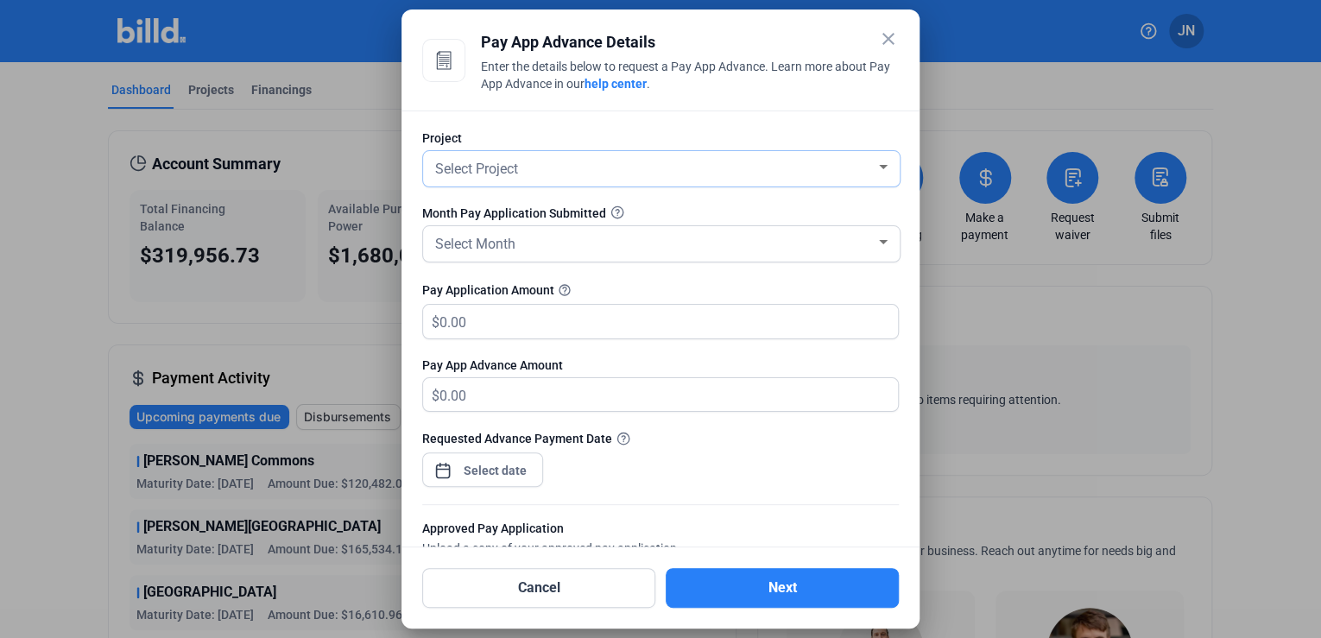
click at [858, 169] on div "Select Project" at bounding box center [654, 167] width 444 height 24
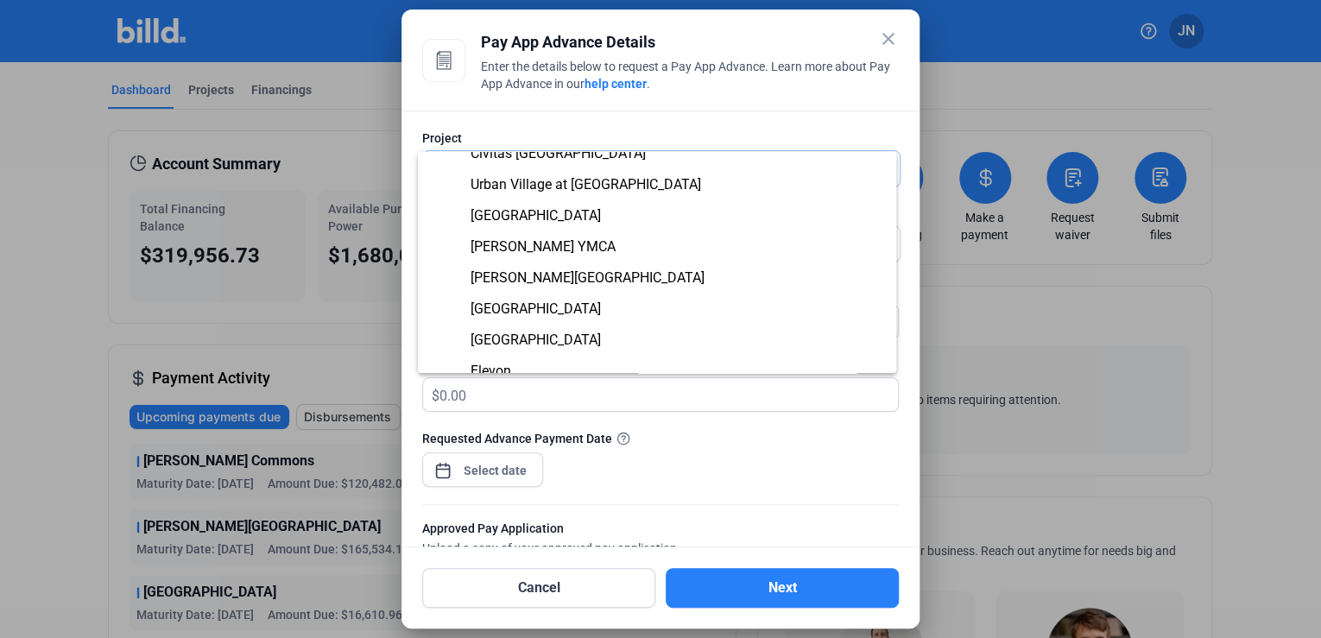
scroll to position [138, 0]
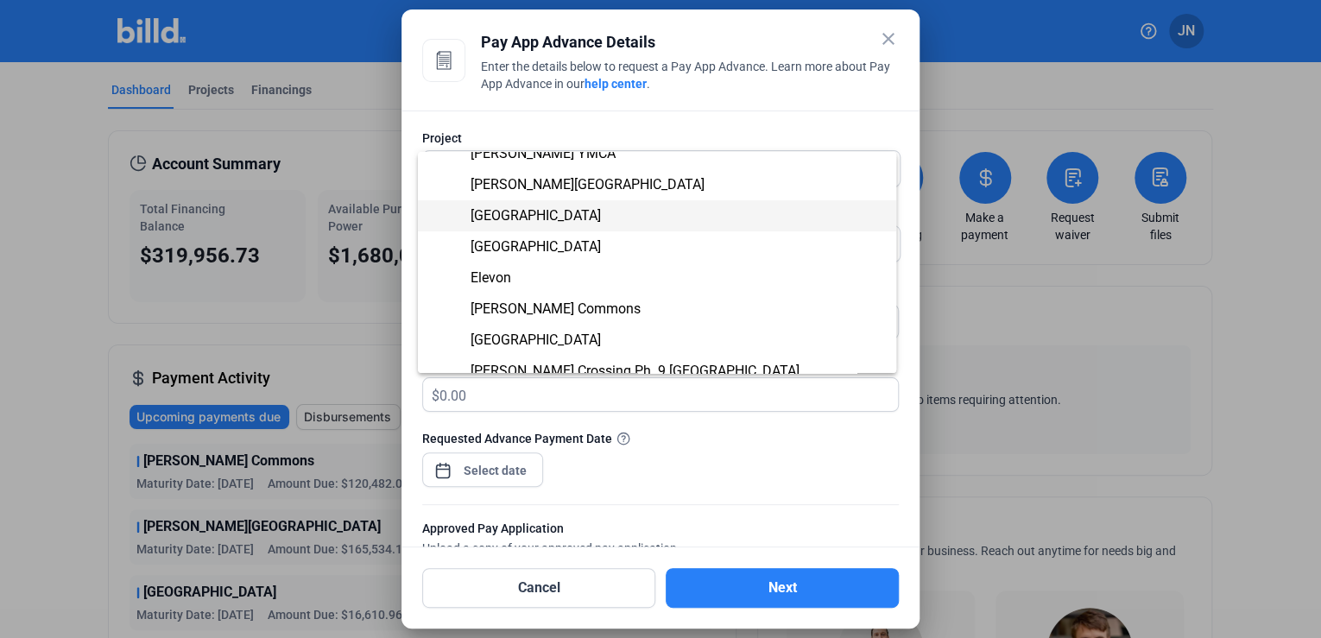
click at [573, 224] on span "[GEOGRAPHIC_DATA]" at bounding box center [657, 215] width 451 height 31
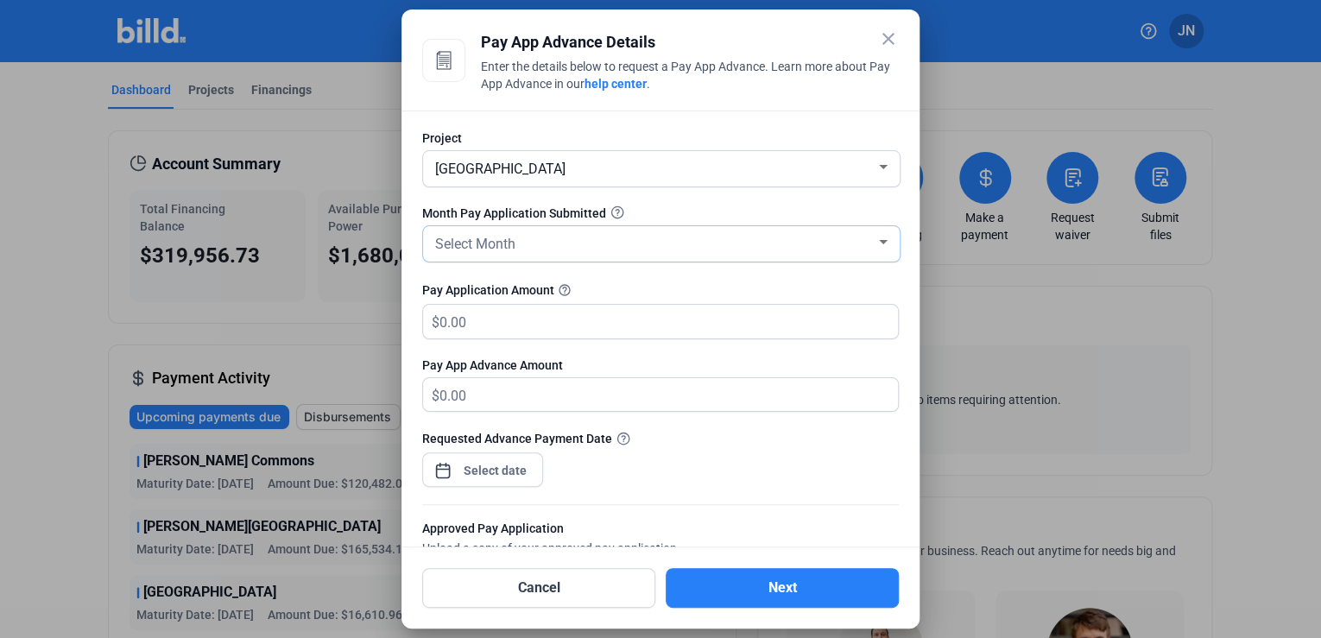
click at [676, 252] on div "Select Month" at bounding box center [654, 243] width 444 height 24
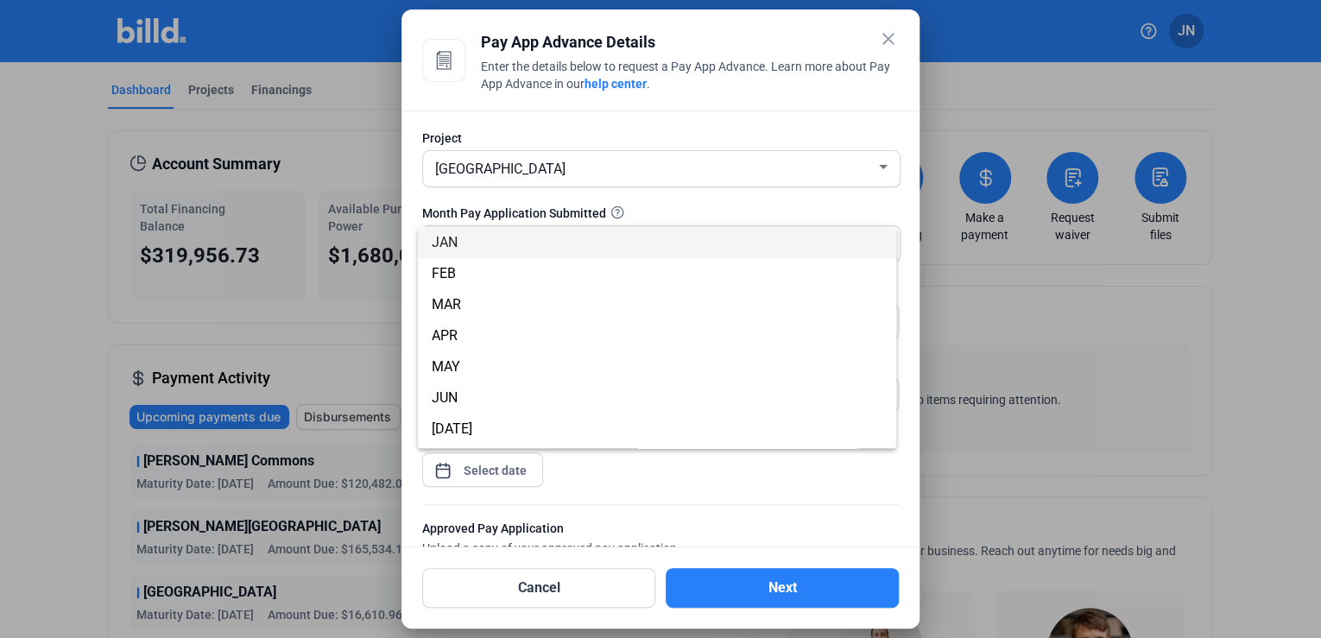
click at [885, 36] on div at bounding box center [660, 319] width 1321 height 638
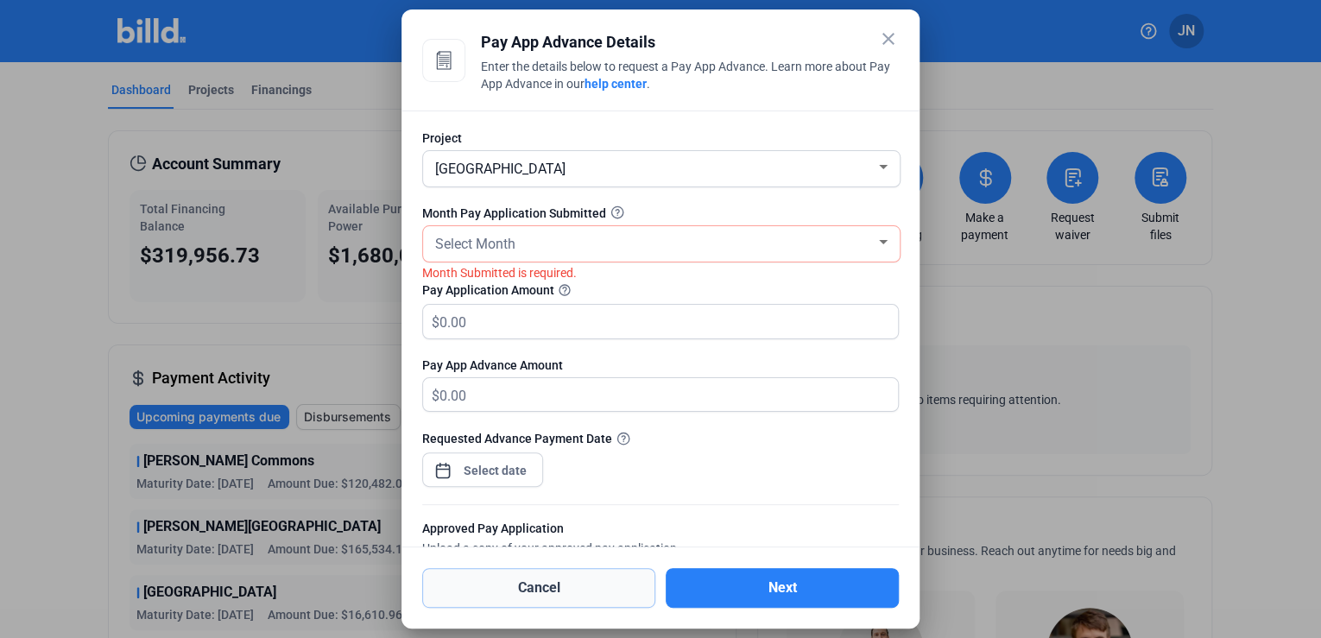
click at [541, 595] on button "Cancel" at bounding box center [538, 588] width 233 height 40
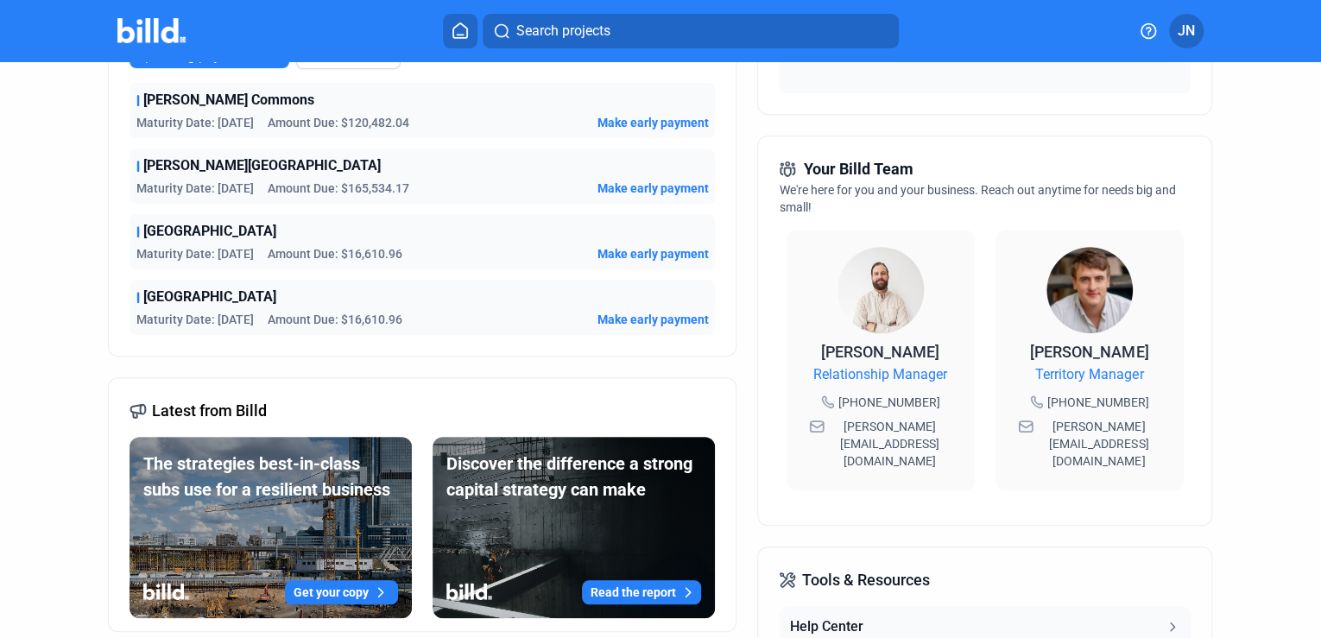
scroll to position [0, 0]
